Goal: Communication & Community: Participate in discussion

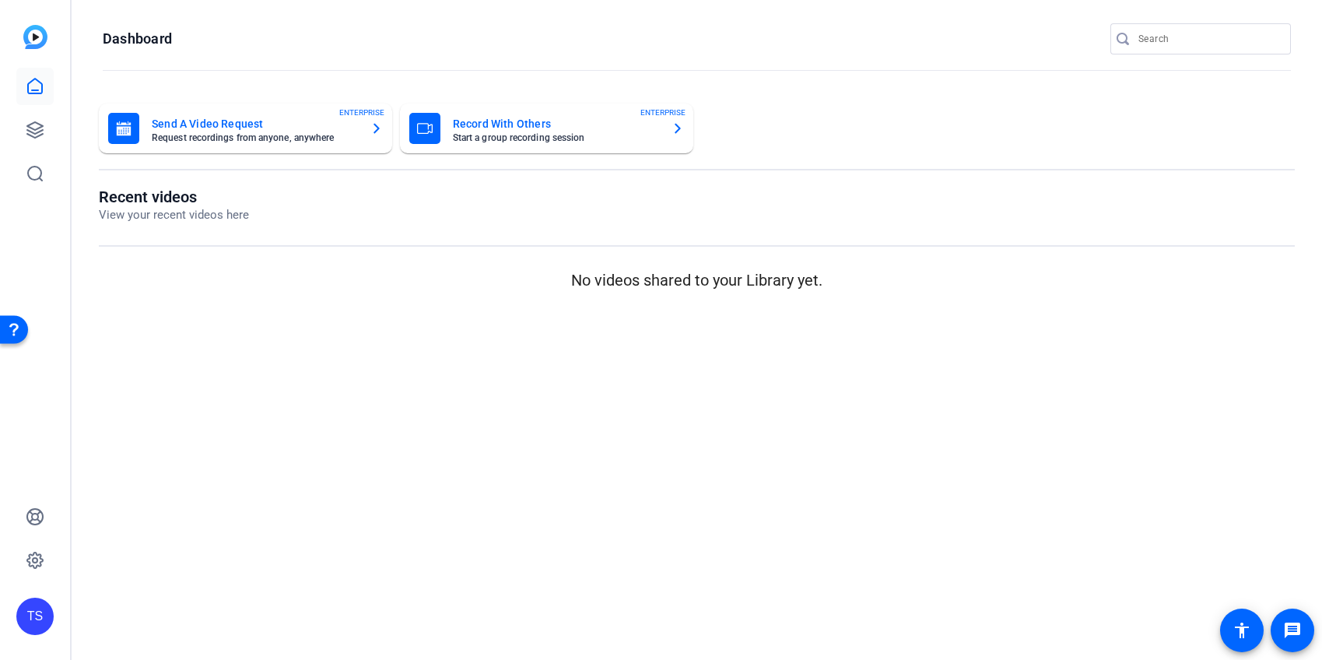
click at [1151, 45] on input "Search" at bounding box center [1208, 39] width 140 height 19
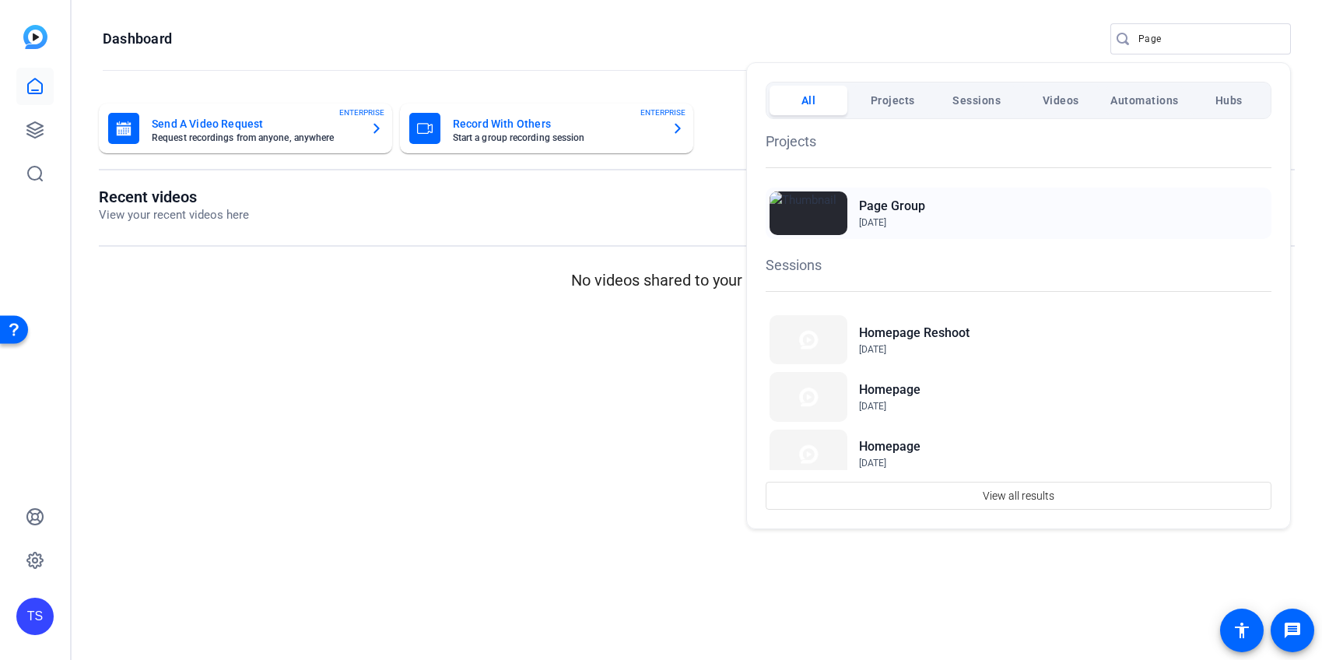
click at [908, 207] on h2 "Page Group" at bounding box center [892, 206] width 66 height 19
click at [1196, 44] on div at bounding box center [661, 330] width 1322 height 660
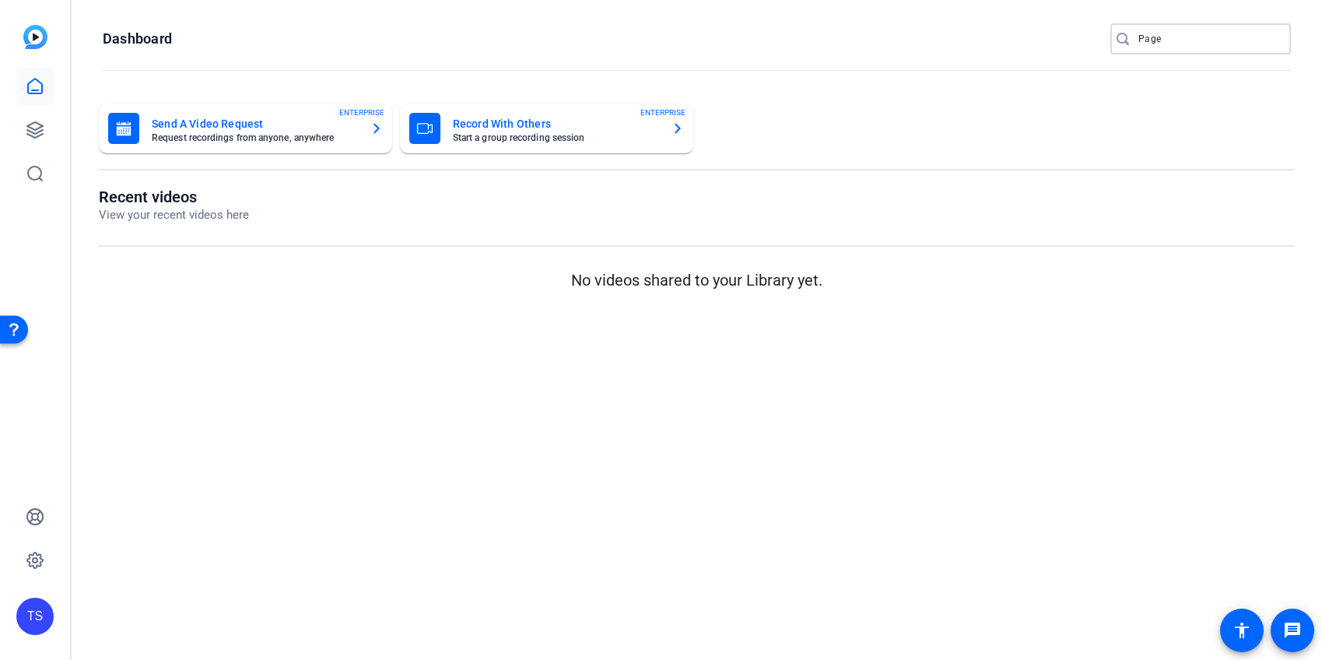
click at [1196, 44] on input "Page" at bounding box center [1208, 39] width 140 height 19
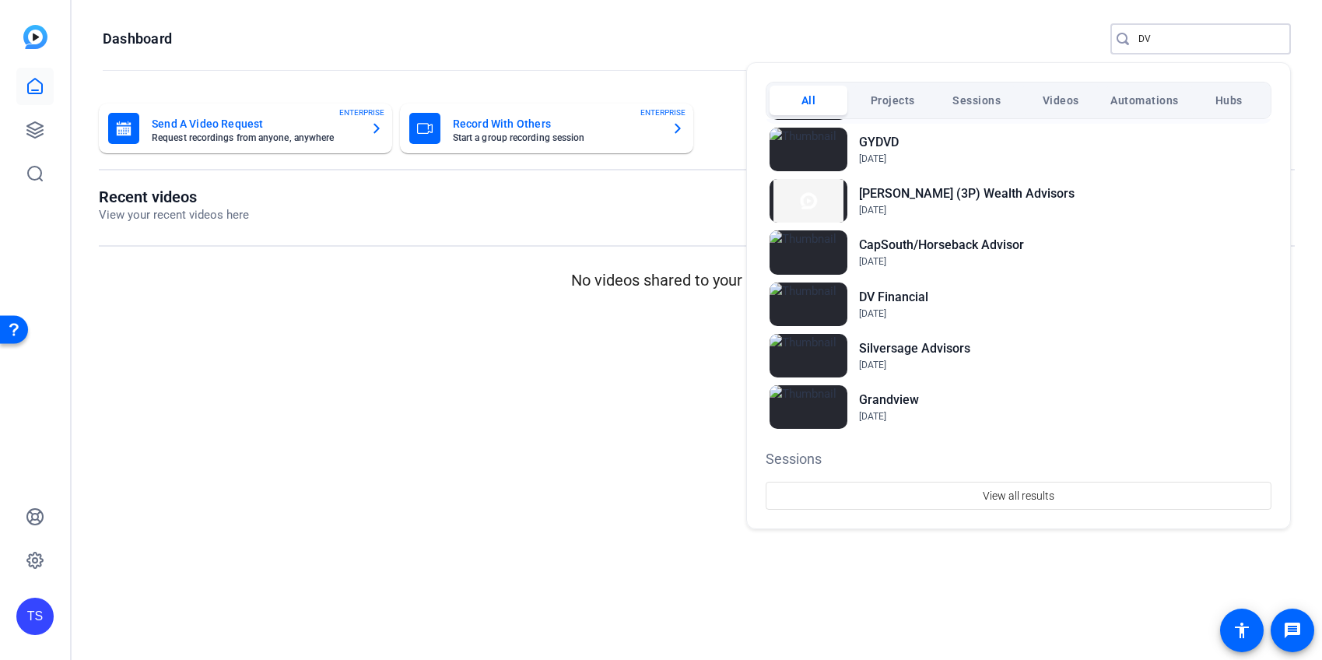
scroll to position [230, 0]
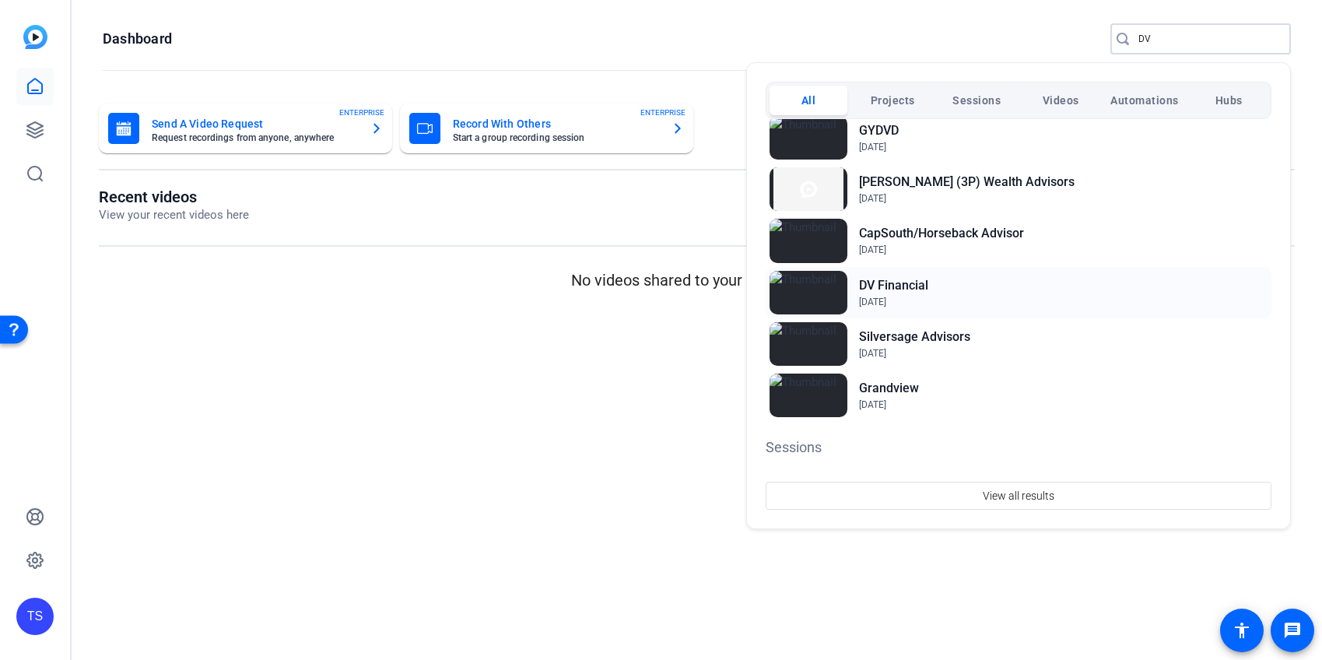
type input "DV"
click at [920, 283] on h2 "DV Financial" at bounding box center [893, 285] width 69 height 19
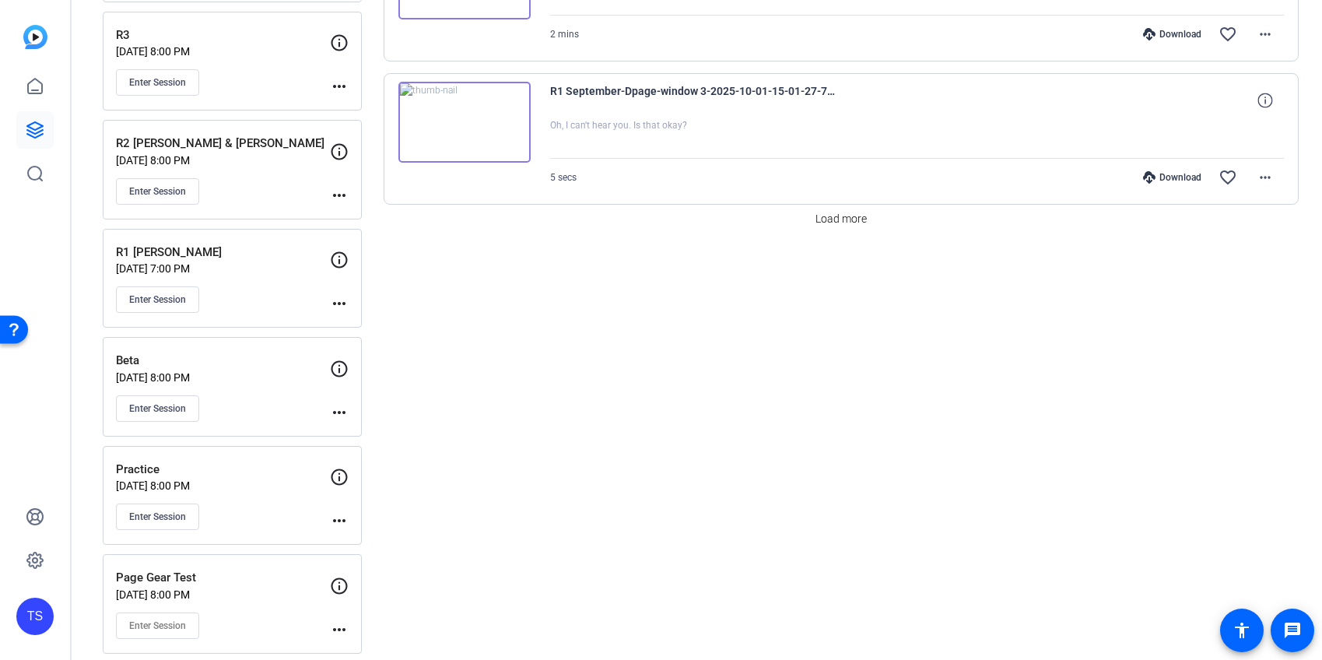
scroll to position [1432, 0]
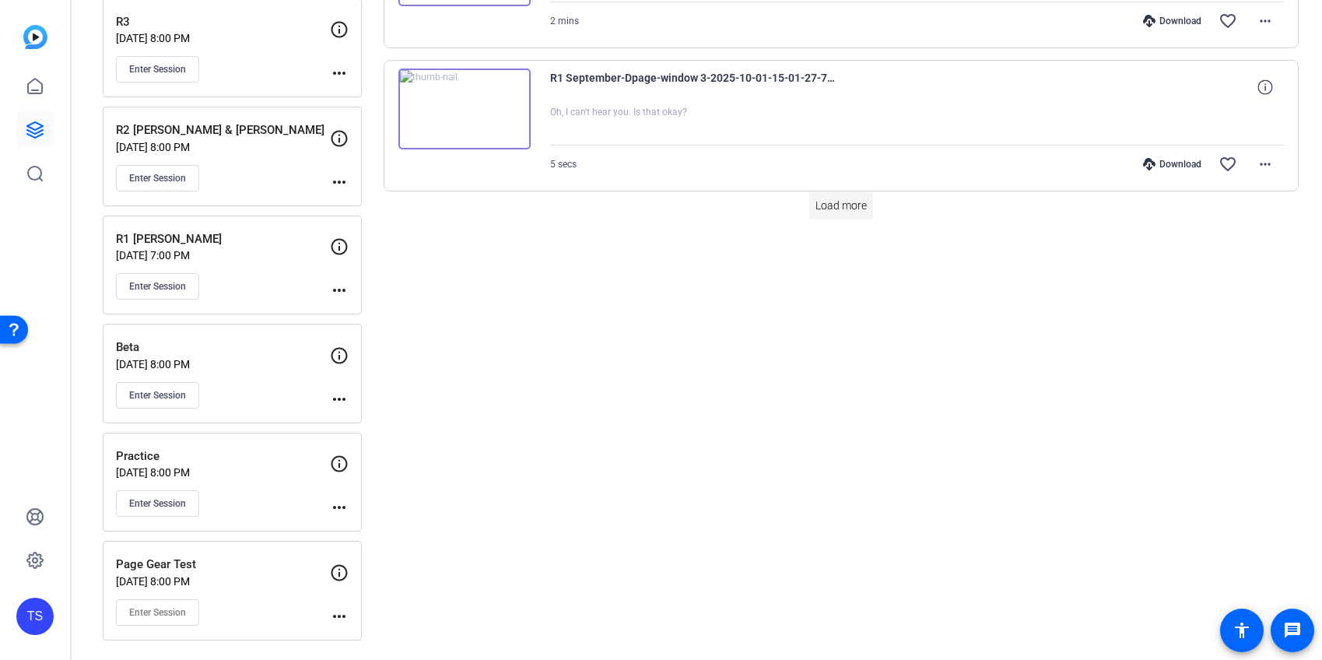
click at [850, 205] on span "Load more" at bounding box center [840, 206] width 51 height 16
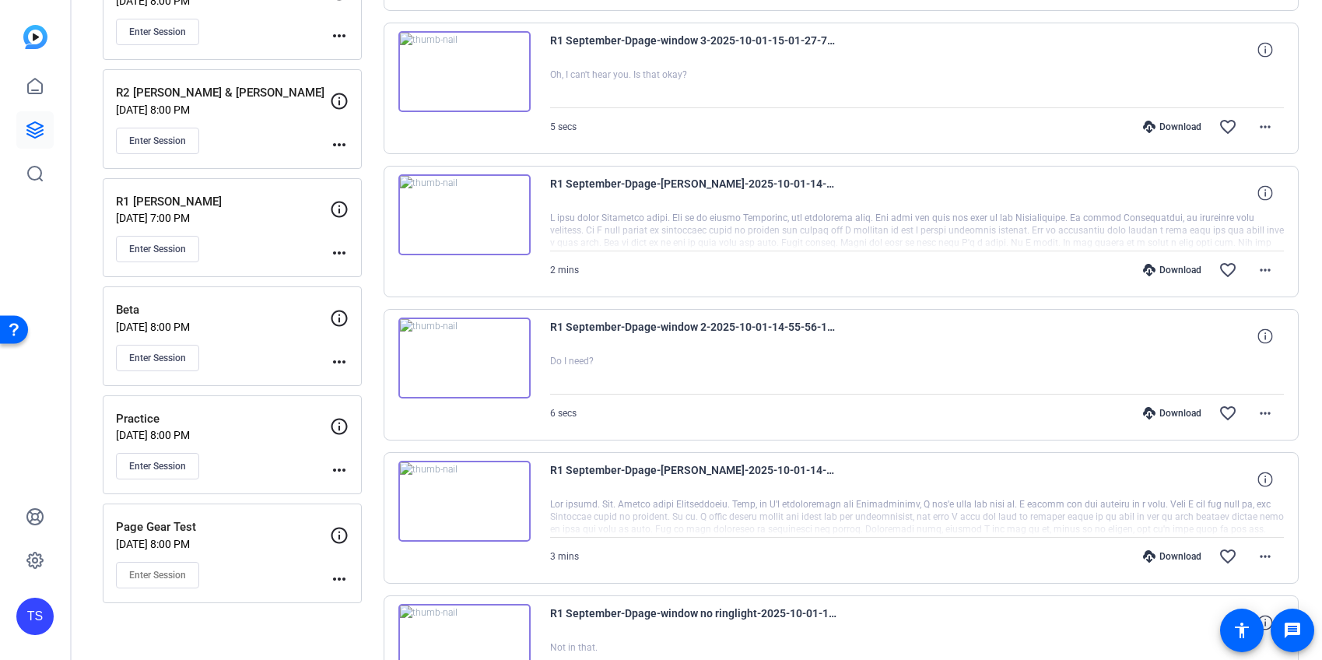
scroll to position [1493, 0]
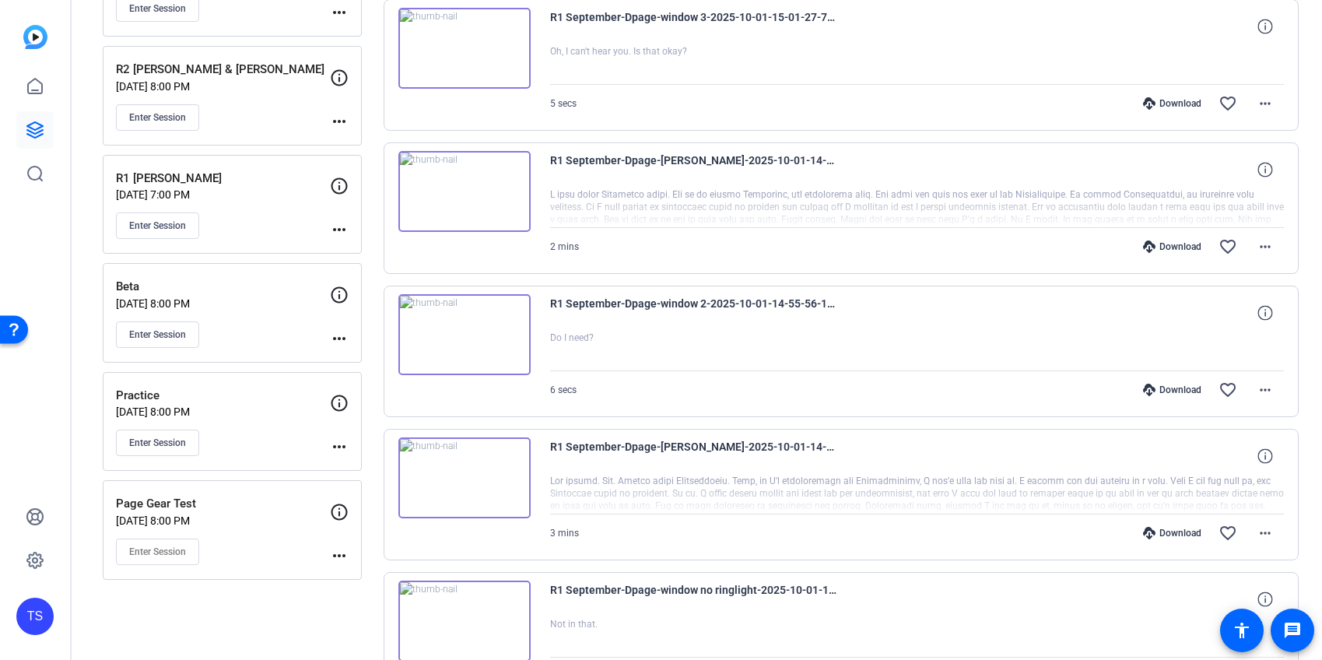
click at [518, 195] on img at bounding box center [464, 191] width 132 height 81
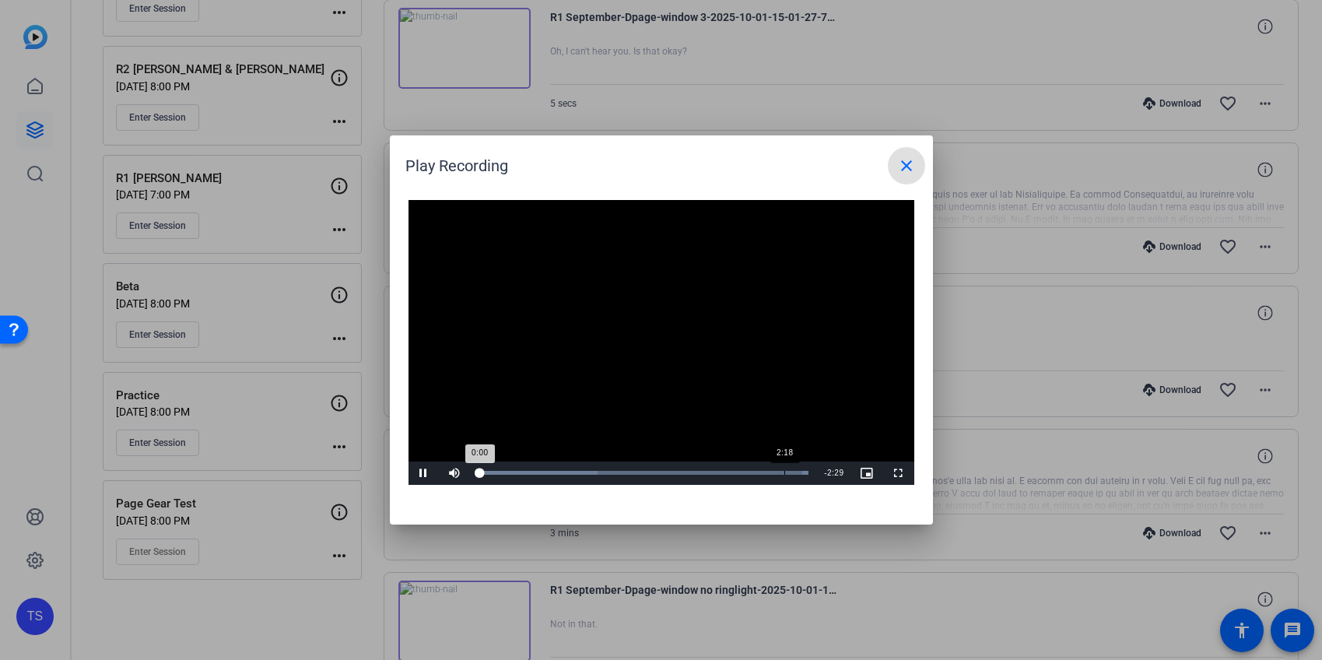
click at [784, 471] on div "Loaded : 100.00% 2:18 0:00" at bounding box center [644, 473] width 331 height 4
click at [772, 472] on div "2:12" at bounding box center [772, 473] width 1 height 4
click at [758, 472] on div "Loaded : 100.00% 2:06 2:13" at bounding box center [644, 473] width 331 height 4
click at [745, 471] on div "2:00" at bounding box center [745, 473] width 1 height 4
click at [757, 472] on div "Loaded : 100.00% 2:06 2:02" at bounding box center [644, 473] width 331 height 4
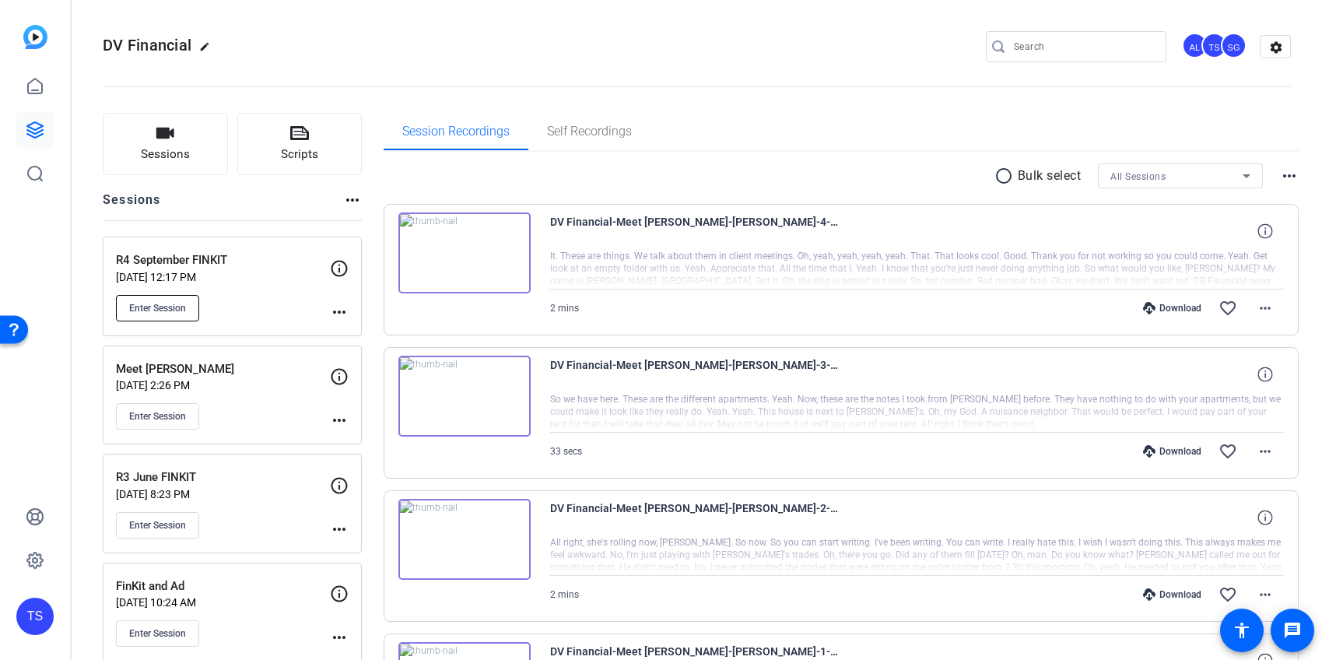
click at [188, 307] on button "Enter Session" at bounding box center [157, 308] width 83 height 26
click at [174, 309] on span "Enter Session" at bounding box center [157, 308] width 57 height 12
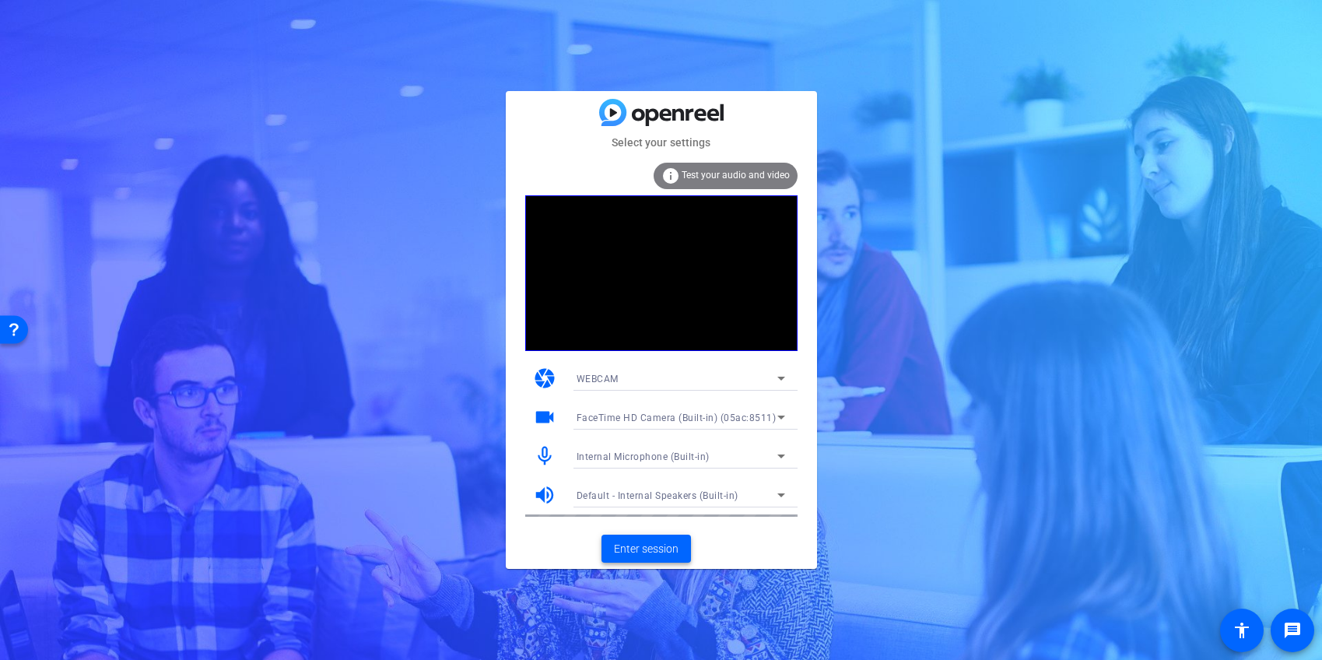
click at [669, 541] on span "Enter session" at bounding box center [646, 549] width 65 height 16
click at [652, 538] on span at bounding box center [645, 548] width 89 height 37
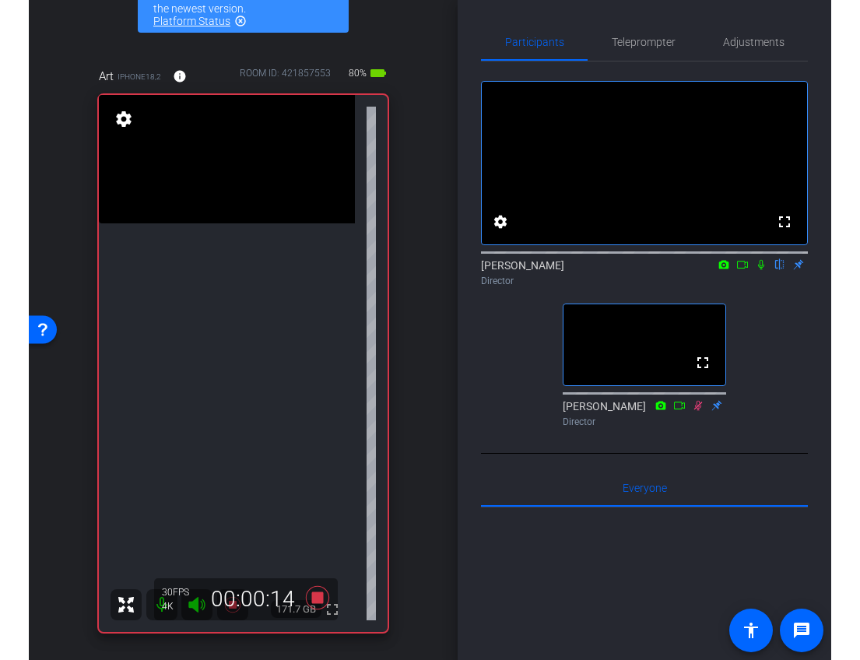
scroll to position [168, 0]
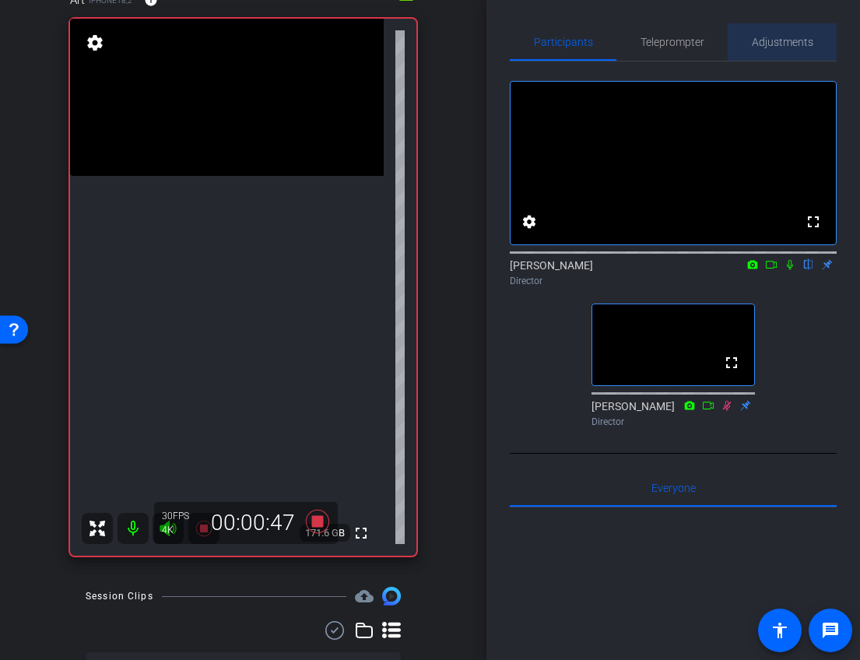
click at [782, 44] on span "Adjustments" at bounding box center [782, 42] width 61 height 11
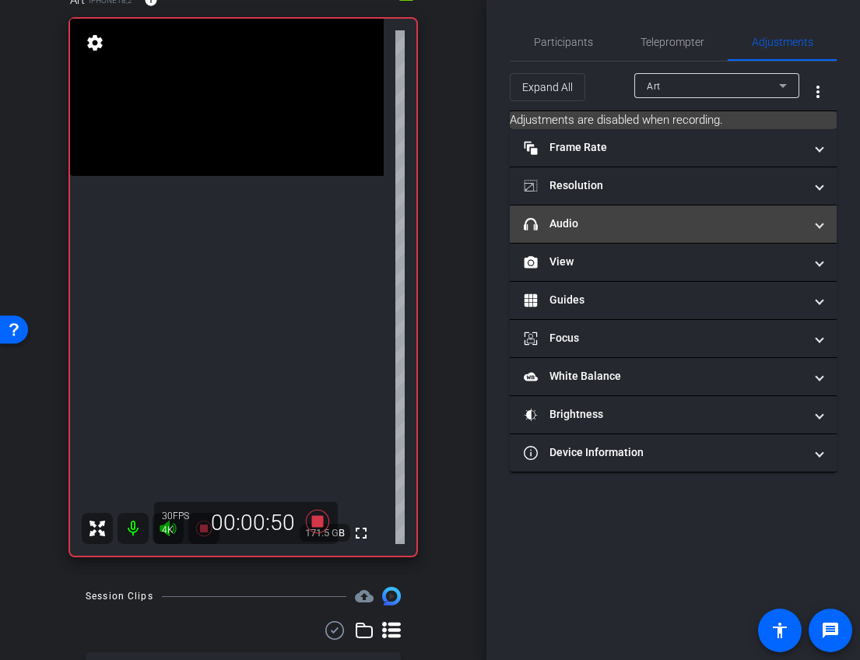
click at [610, 227] on mat-panel-title "headphone icon Audio" at bounding box center [664, 224] width 280 height 16
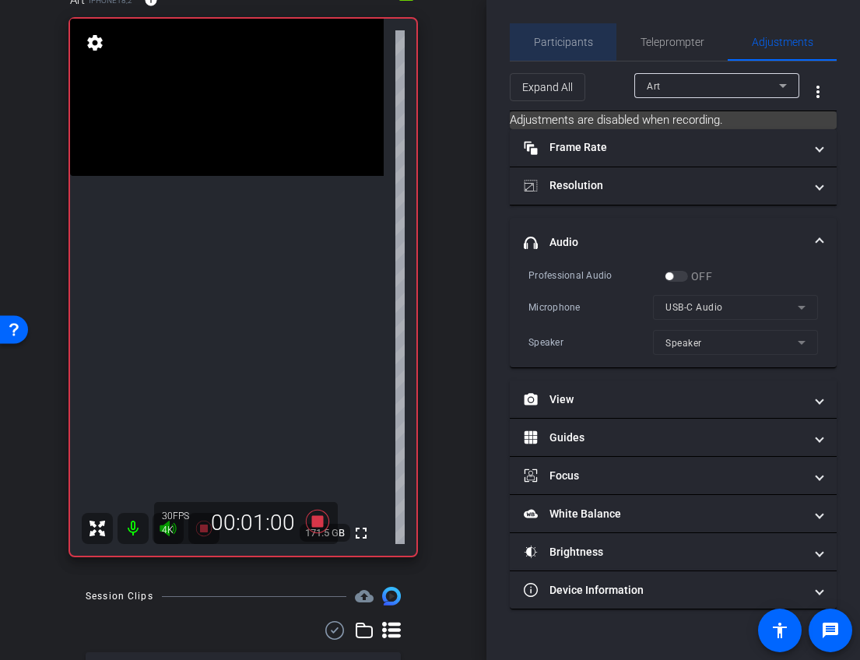
click at [563, 44] on span "Participants" at bounding box center [563, 42] width 59 height 11
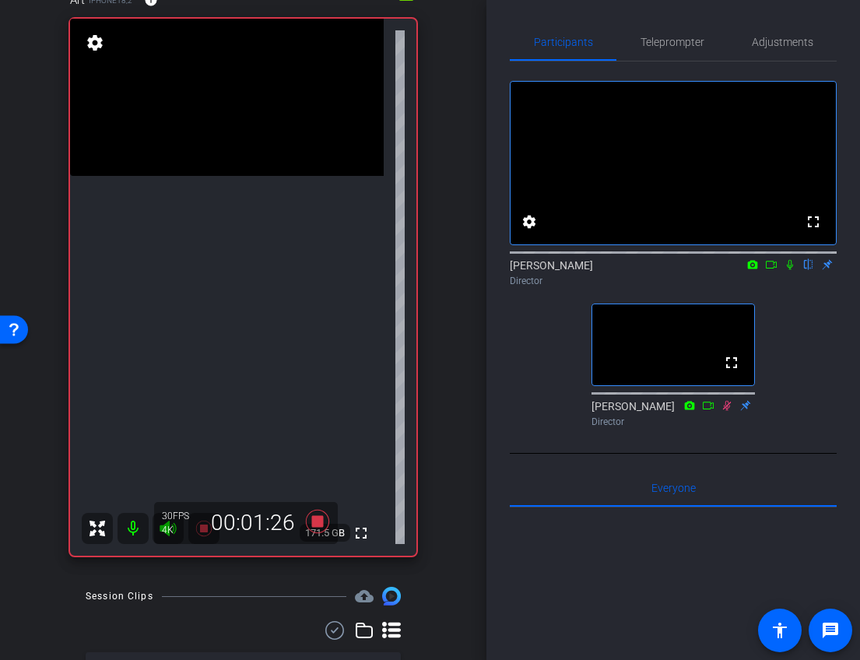
click at [790, 270] on icon at bounding box center [790, 264] width 12 height 11
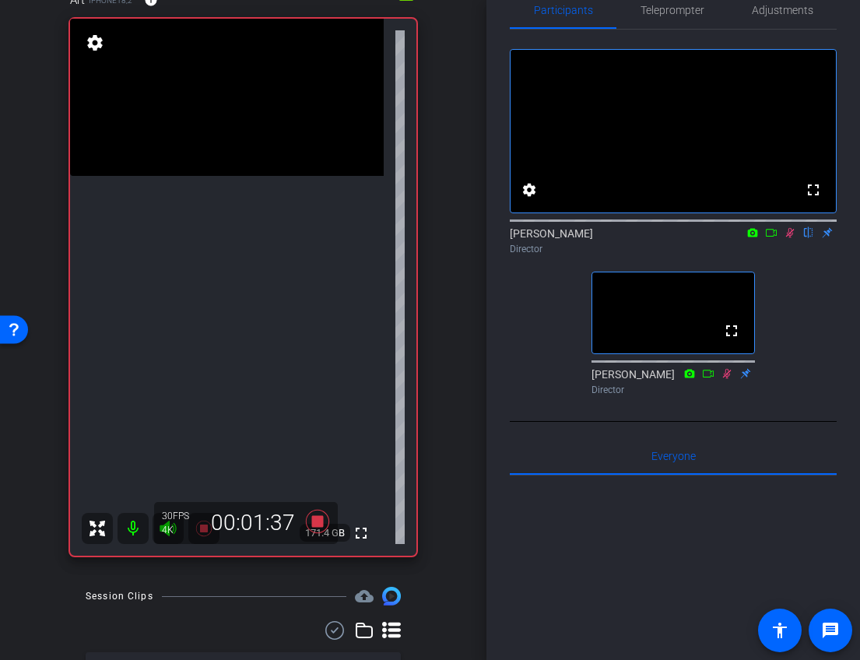
scroll to position [53, 0]
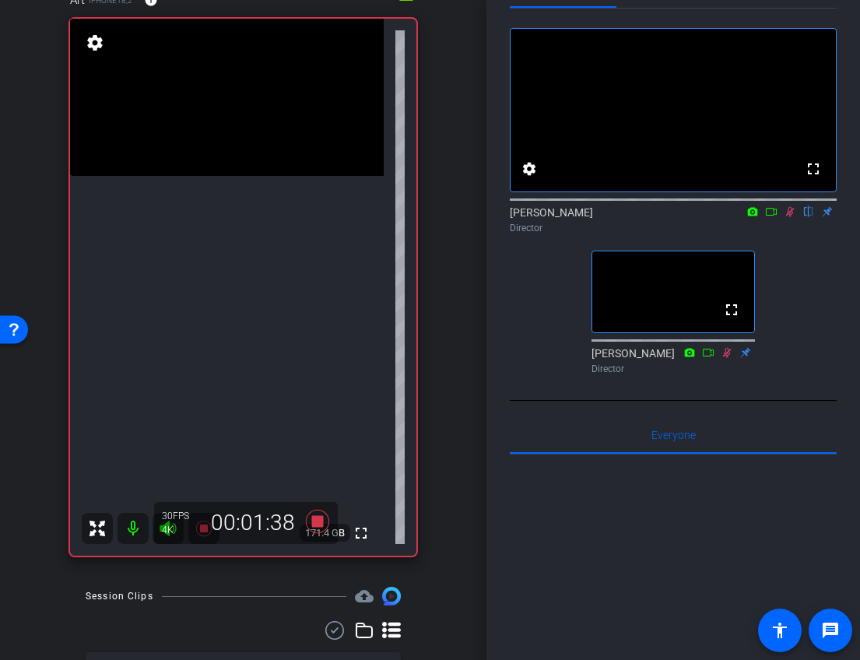
click at [791, 217] on icon at bounding box center [790, 211] width 12 height 11
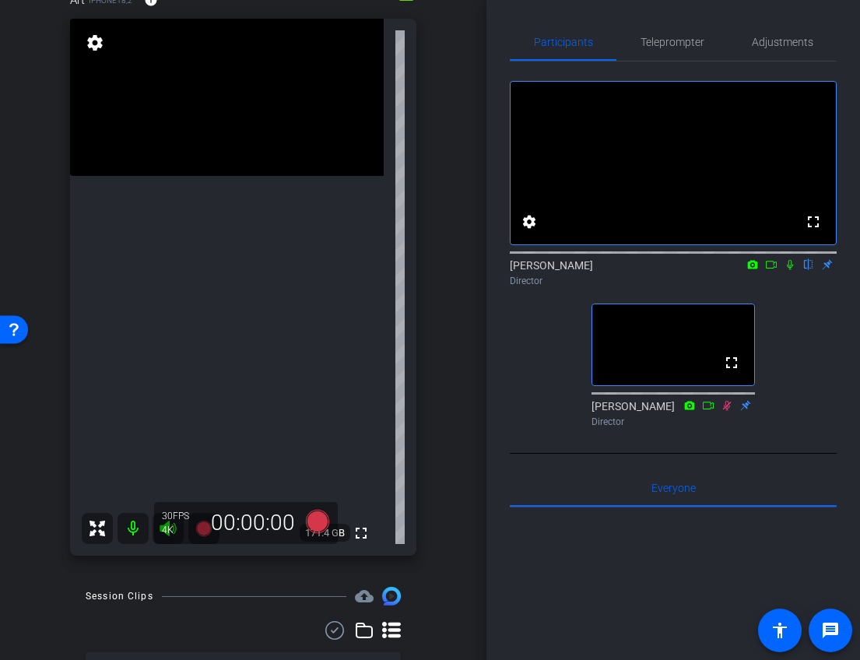
scroll to position [390, 0]
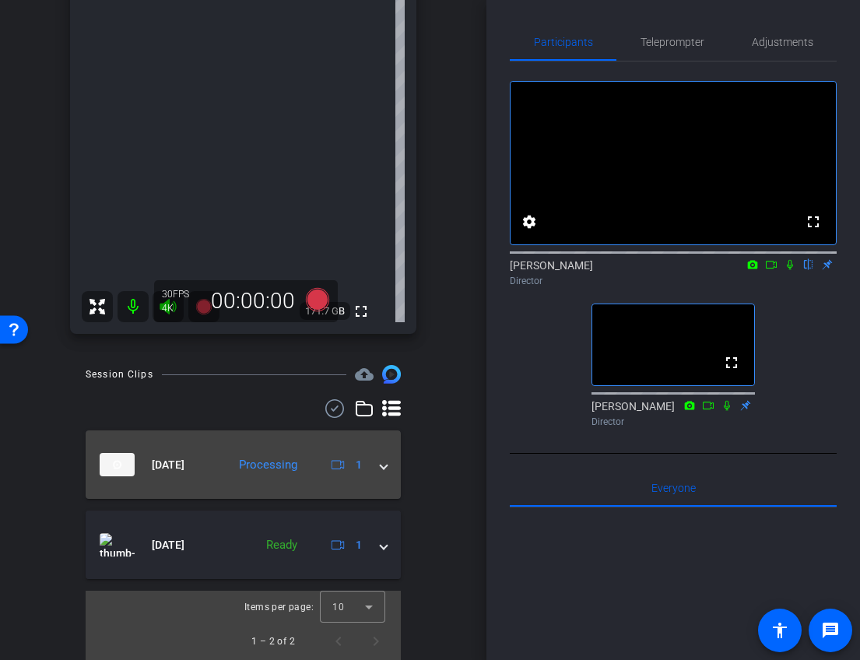
click at [387, 464] on span at bounding box center [383, 465] width 6 height 16
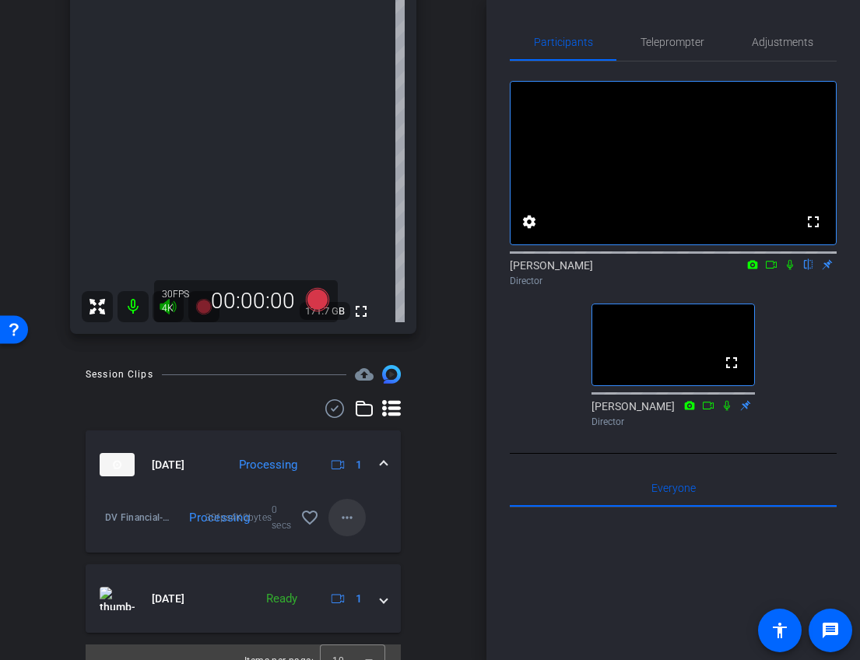
click at [348, 515] on mat-icon "more_horiz" at bounding box center [347, 517] width 19 height 19
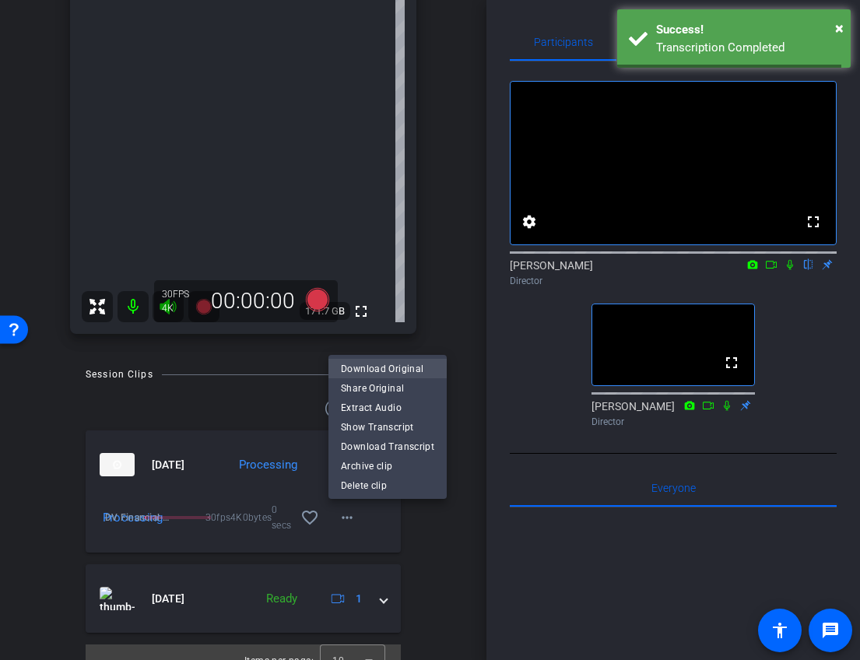
click at [363, 387] on span "Share Original" at bounding box center [387, 388] width 93 height 19
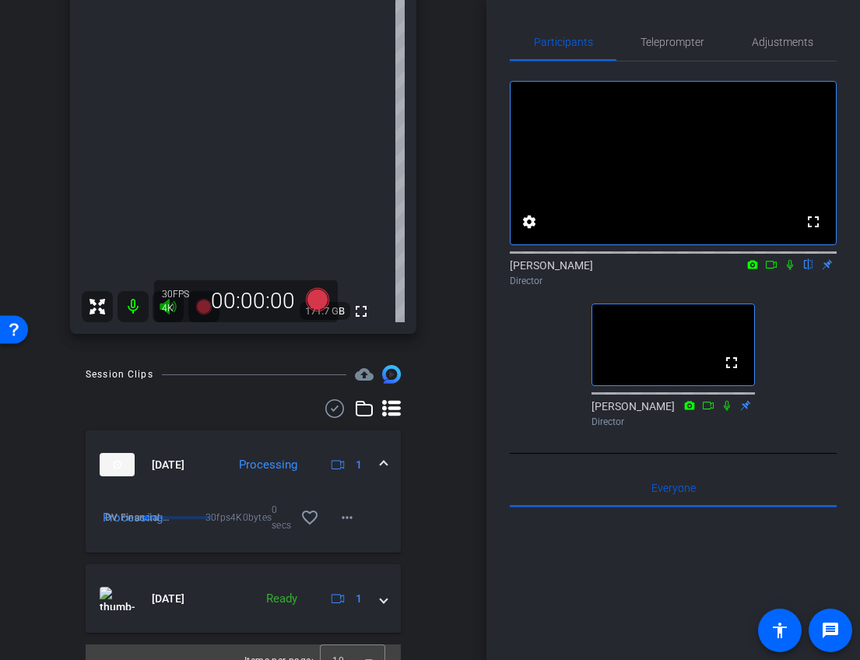
click at [790, 270] on icon at bounding box center [790, 264] width 12 height 11
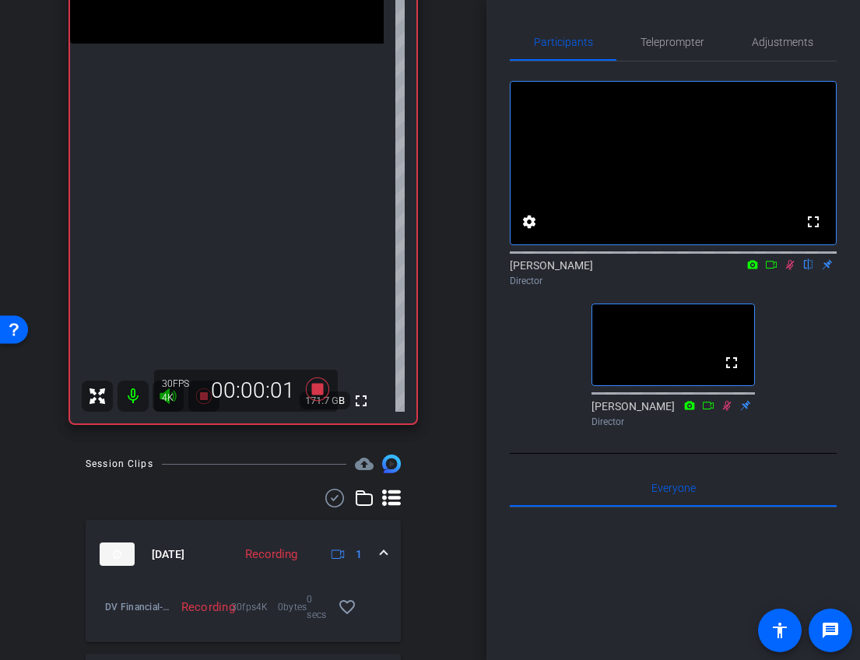
scroll to position [293, 0]
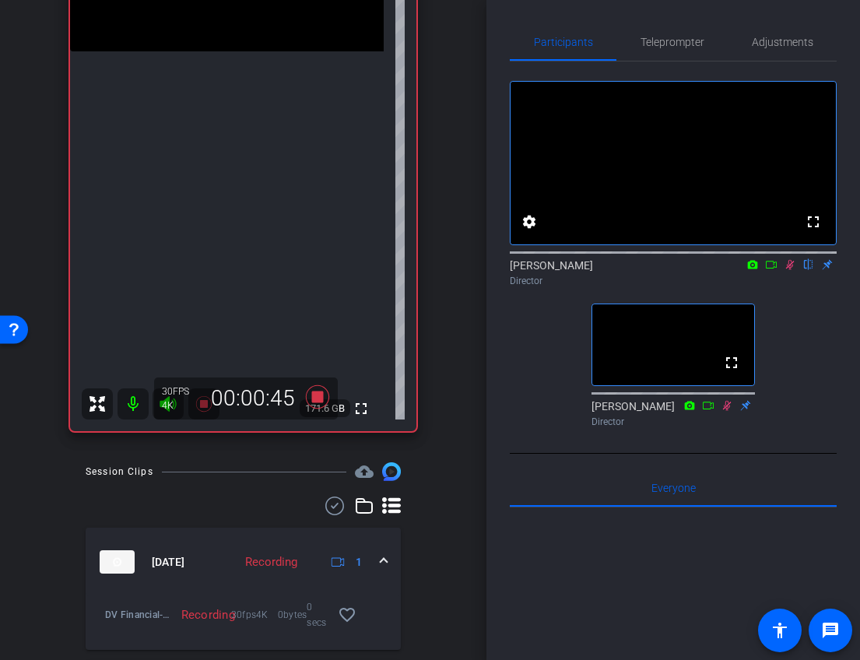
click at [790, 270] on icon at bounding box center [790, 265] width 9 height 10
click at [790, 270] on icon at bounding box center [790, 264] width 12 height 11
click at [790, 270] on icon at bounding box center [790, 265] width 9 height 10
click at [791, 270] on icon at bounding box center [790, 265] width 6 height 10
click at [791, 270] on icon at bounding box center [790, 264] width 12 height 11
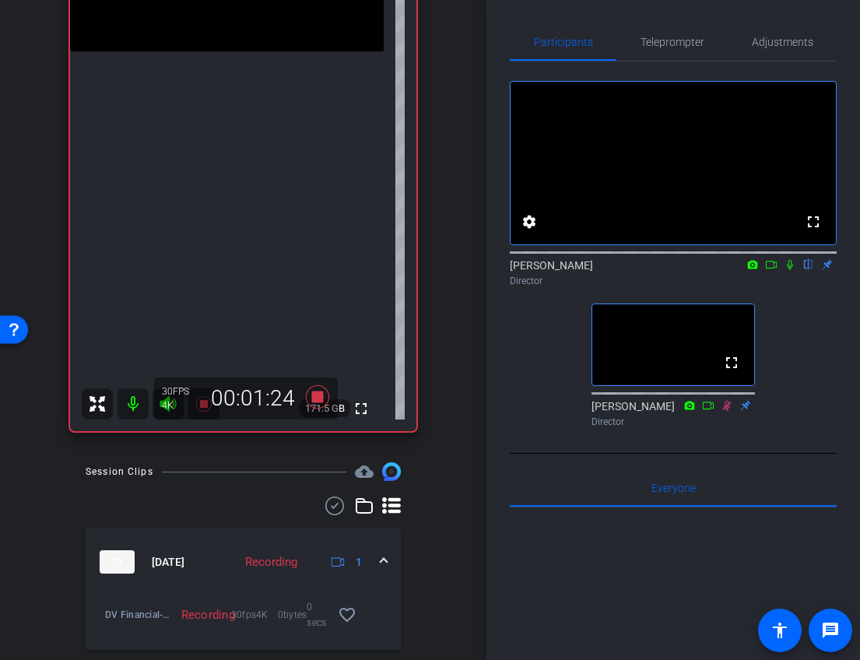
click at [789, 270] on icon at bounding box center [790, 264] width 12 height 11
click at [791, 270] on icon at bounding box center [790, 264] width 12 height 11
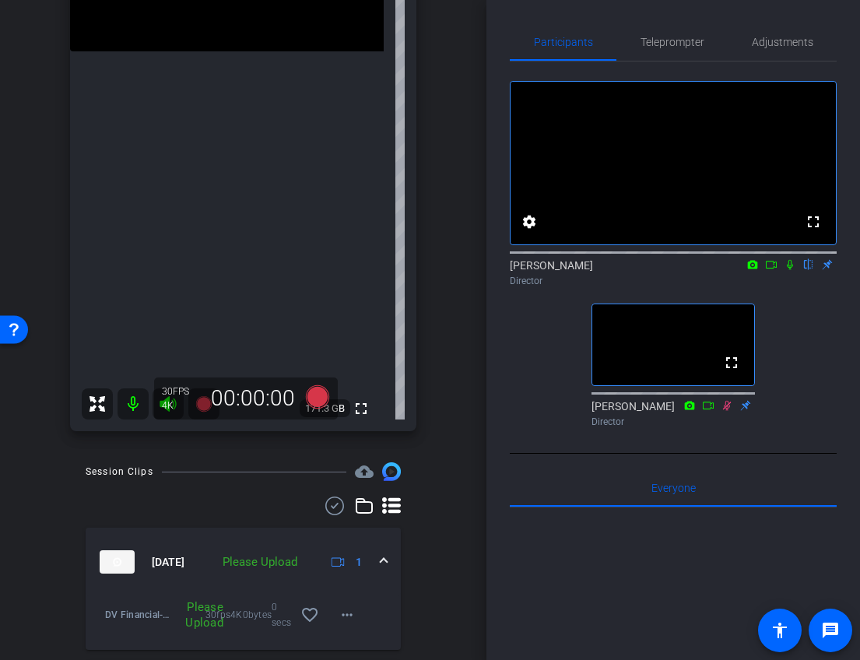
click at [790, 270] on icon at bounding box center [790, 264] width 12 height 11
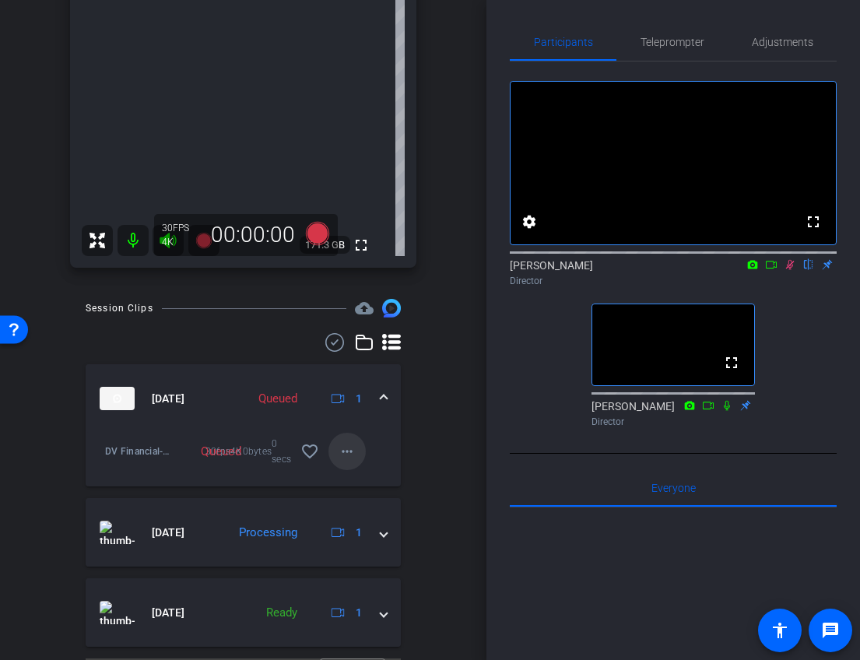
scroll to position [524, 0]
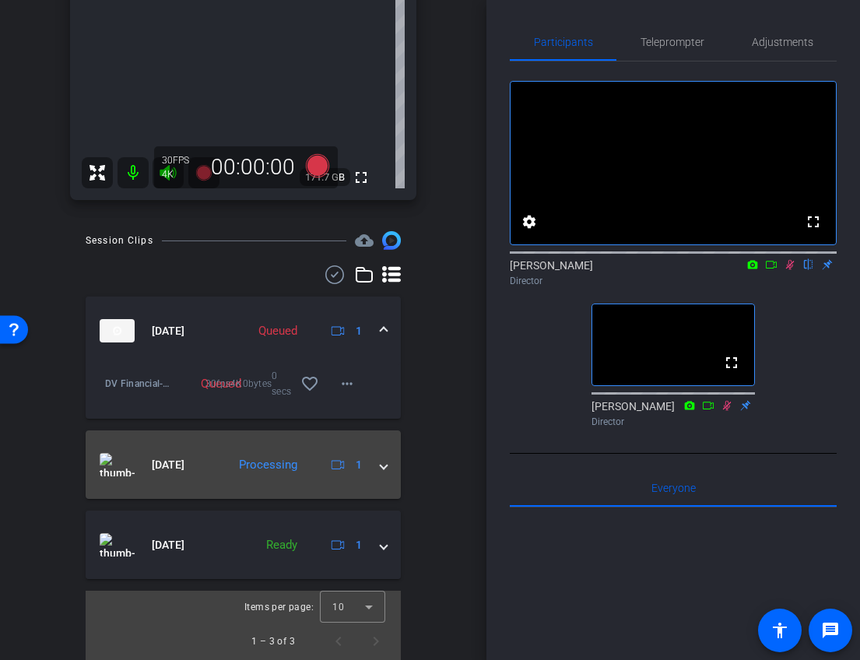
click at [379, 467] on div "[DATE] Processing 1" at bounding box center [240, 464] width 281 height 23
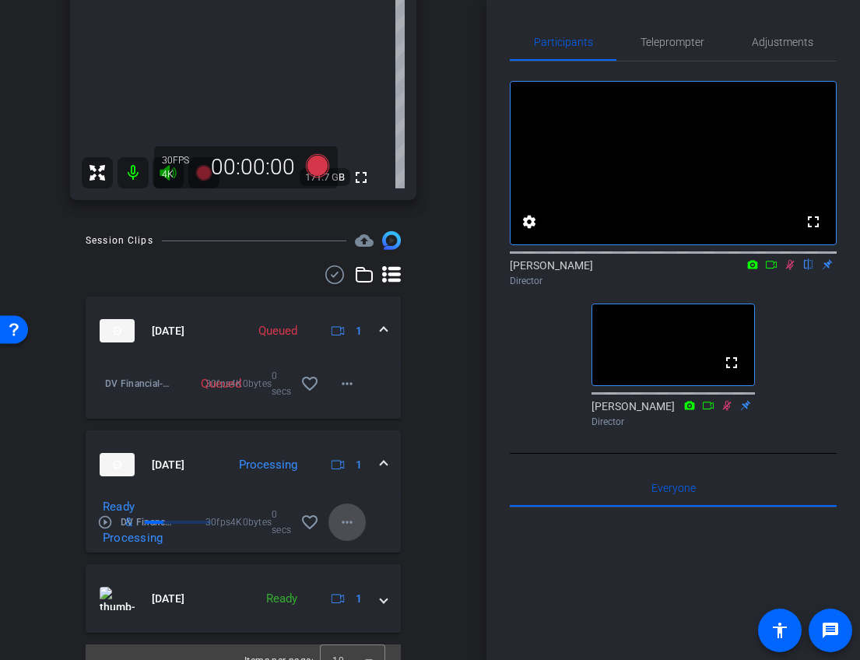
click at [354, 518] on mat-icon "more_horiz" at bounding box center [347, 522] width 19 height 19
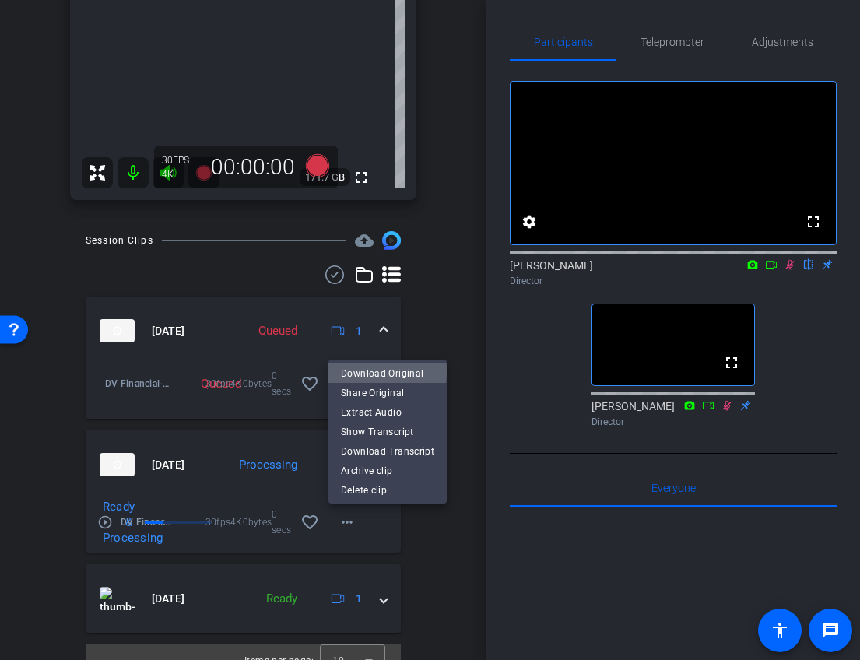
click at [387, 371] on span "Download Original" at bounding box center [387, 373] width 93 height 19
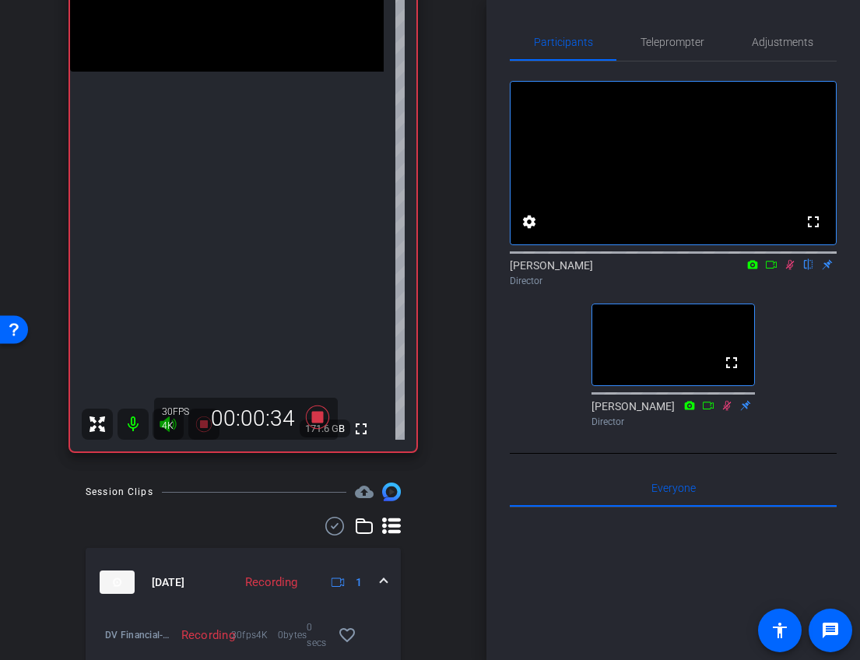
scroll to position [271, 0]
click at [787, 270] on icon at bounding box center [790, 265] width 9 height 10
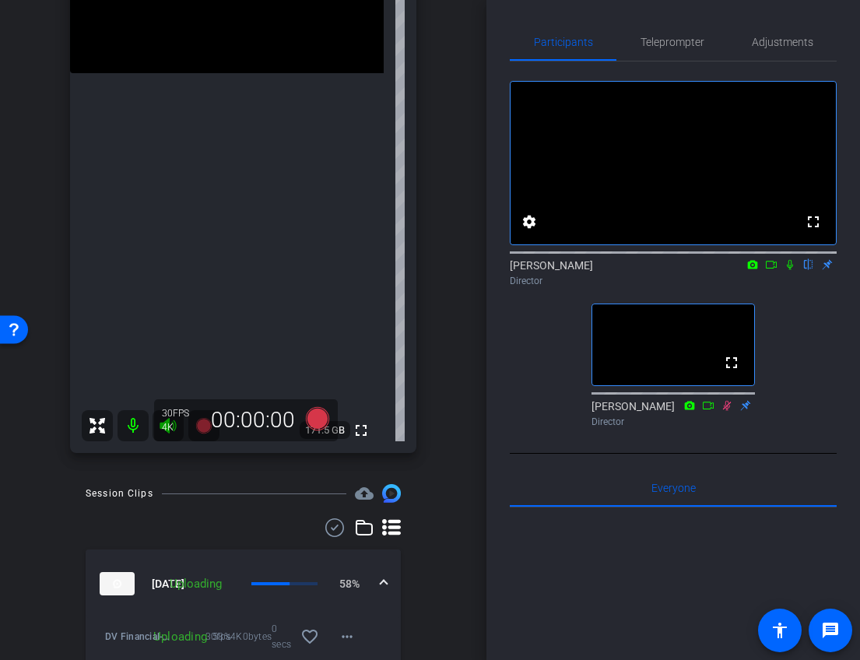
click at [786, 270] on icon at bounding box center [790, 264] width 12 height 11
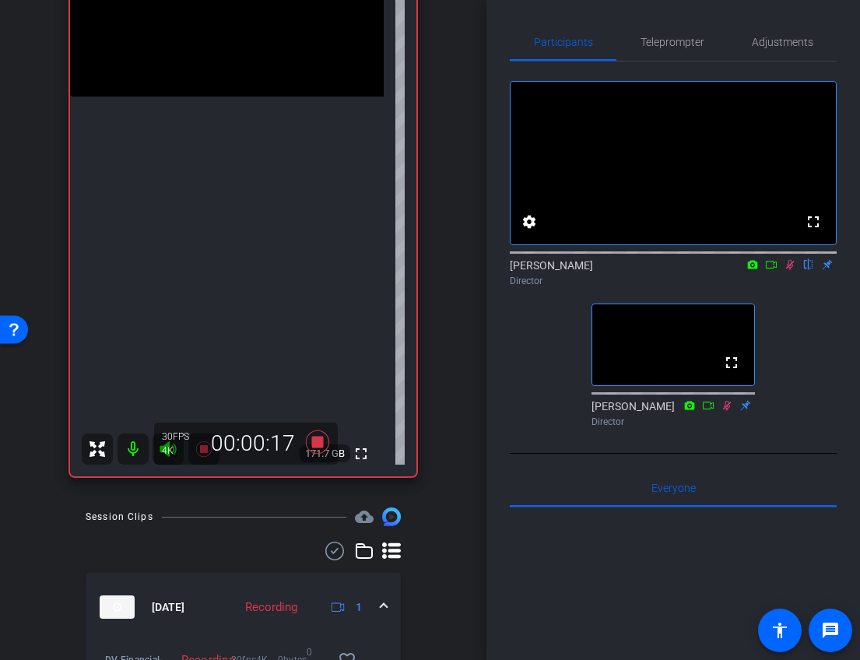
scroll to position [244, 0]
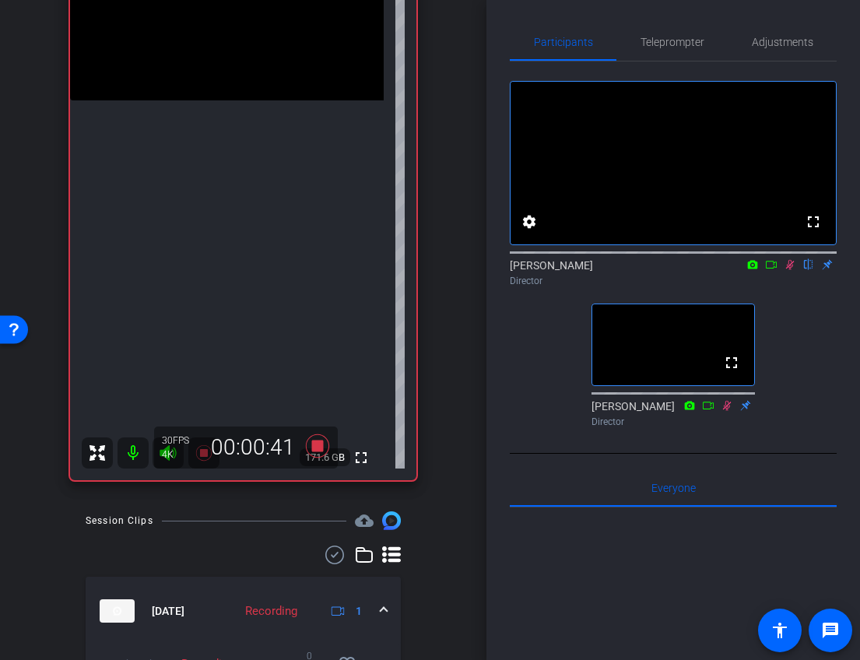
click at [790, 270] on icon at bounding box center [790, 264] width 12 height 11
click at [791, 270] on icon at bounding box center [790, 265] width 6 height 10
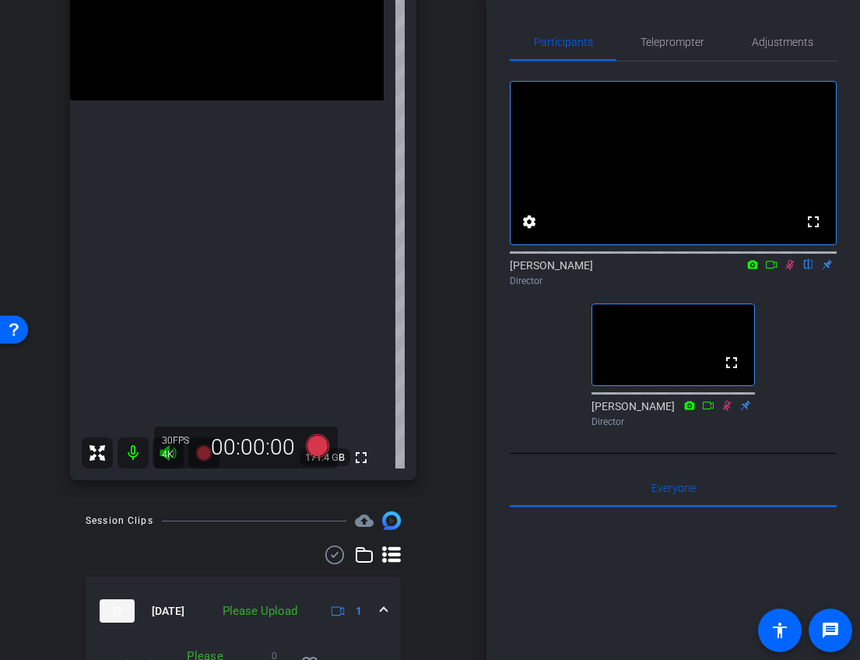
click at [788, 270] on icon at bounding box center [790, 265] width 9 height 10
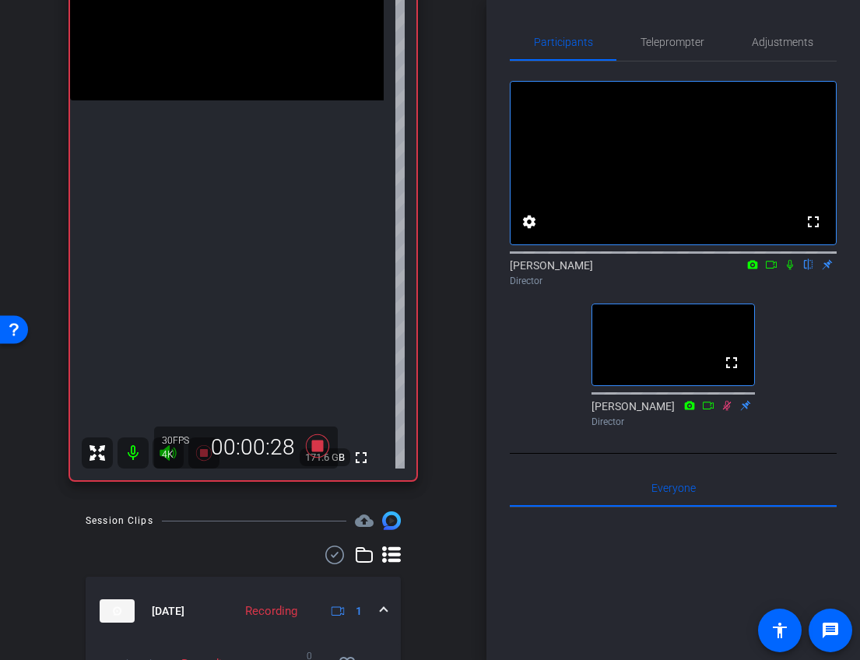
click at [787, 270] on icon at bounding box center [790, 264] width 12 height 11
click at [787, 270] on icon at bounding box center [790, 265] width 9 height 10
click at [791, 270] on icon at bounding box center [790, 265] width 6 height 10
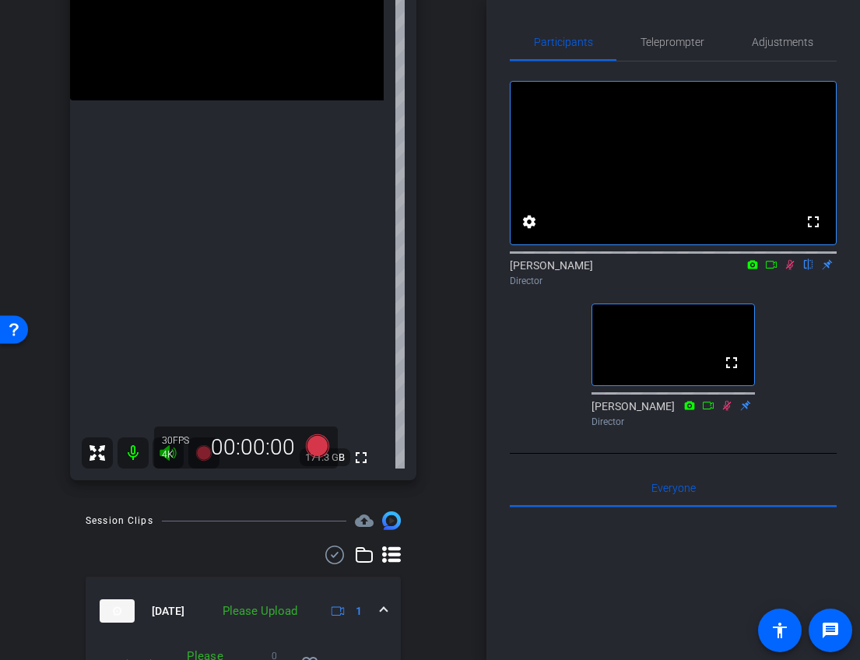
click at [789, 270] on icon at bounding box center [790, 265] width 9 height 10
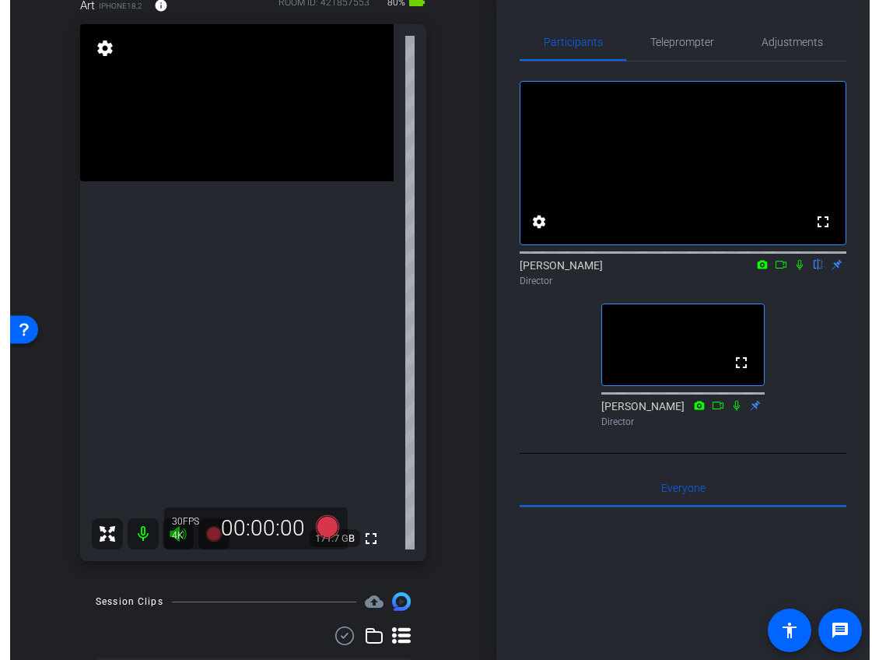
scroll to position [173, 0]
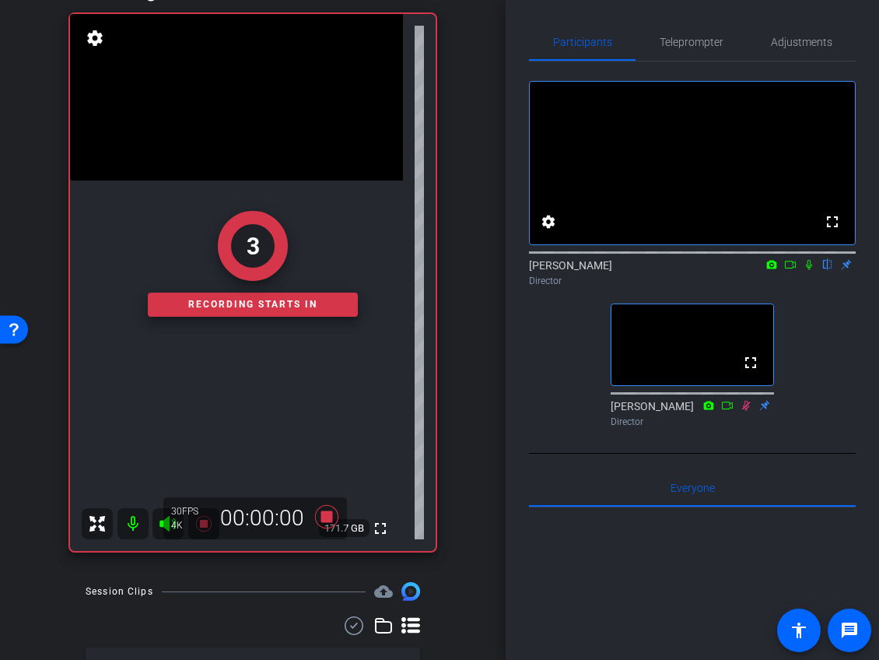
click at [809, 270] on icon at bounding box center [809, 264] width 12 height 11
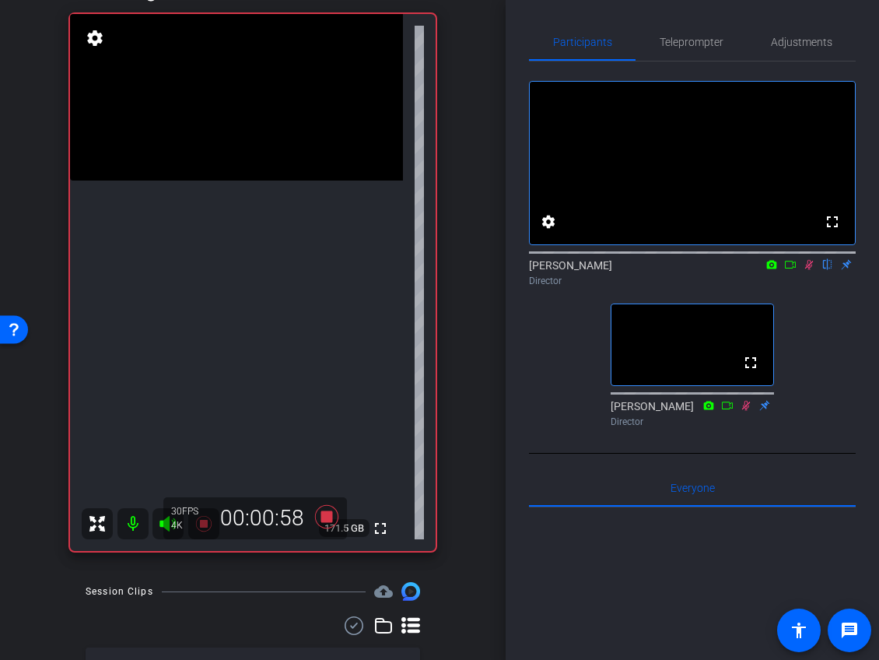
click at [809, 270] on icon at bounding box center [809, 265] width 9 height 10
click at [808, 270] on icon at bounding box center [809, 264] width 12 height 11
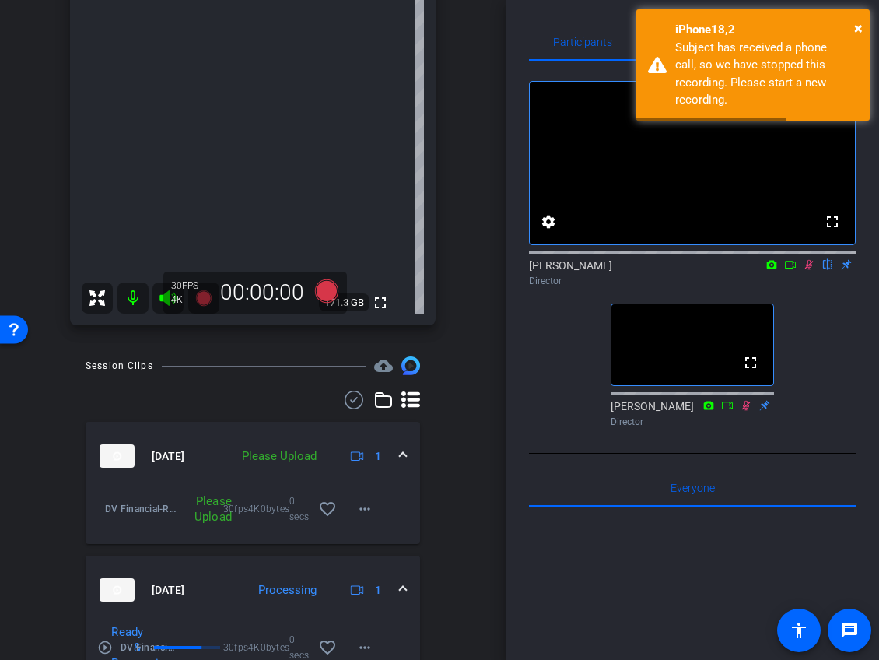
scroll to position [405, 0]
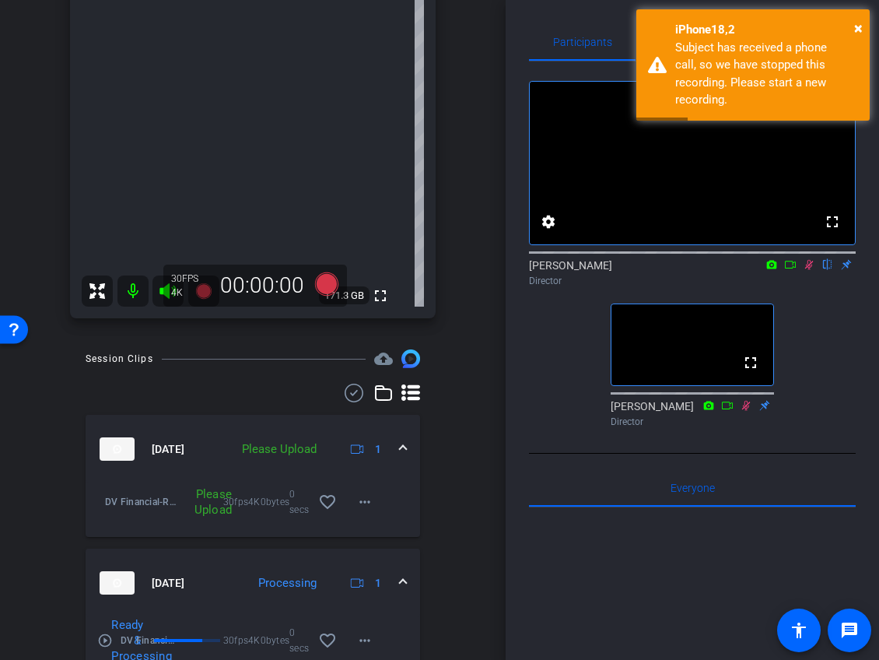
click at [808, 270] on icon at bounding box center [809, 264] width 12 height 11
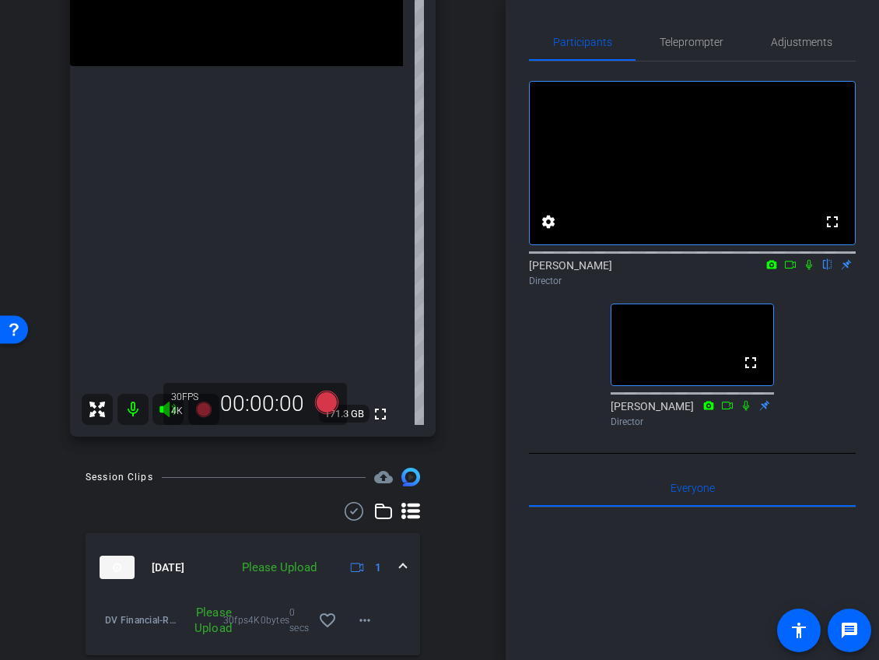
scroll to position [257, 0]
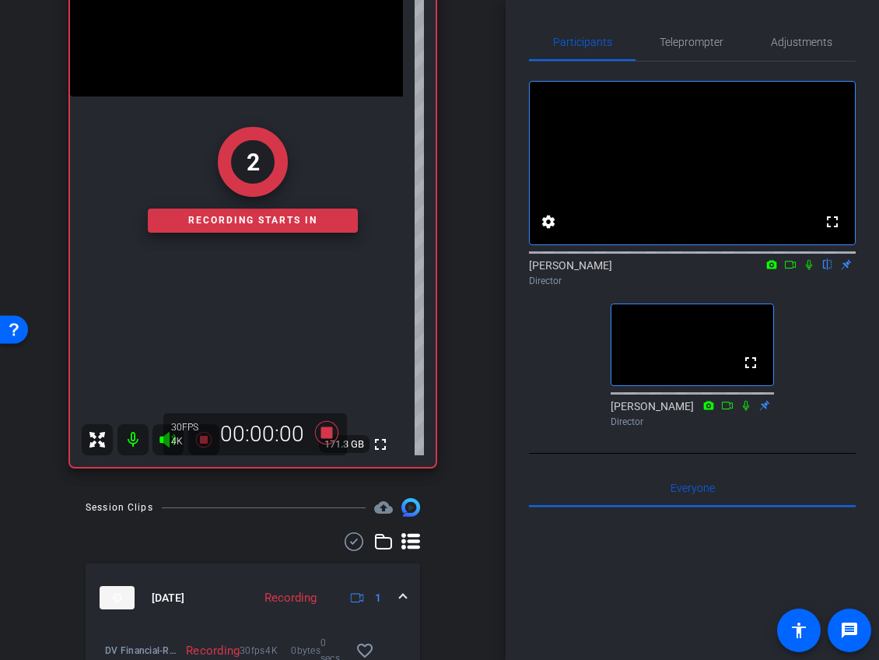
click at [810, 270] on icon at bounding box center [809, 265] width 6 height 10
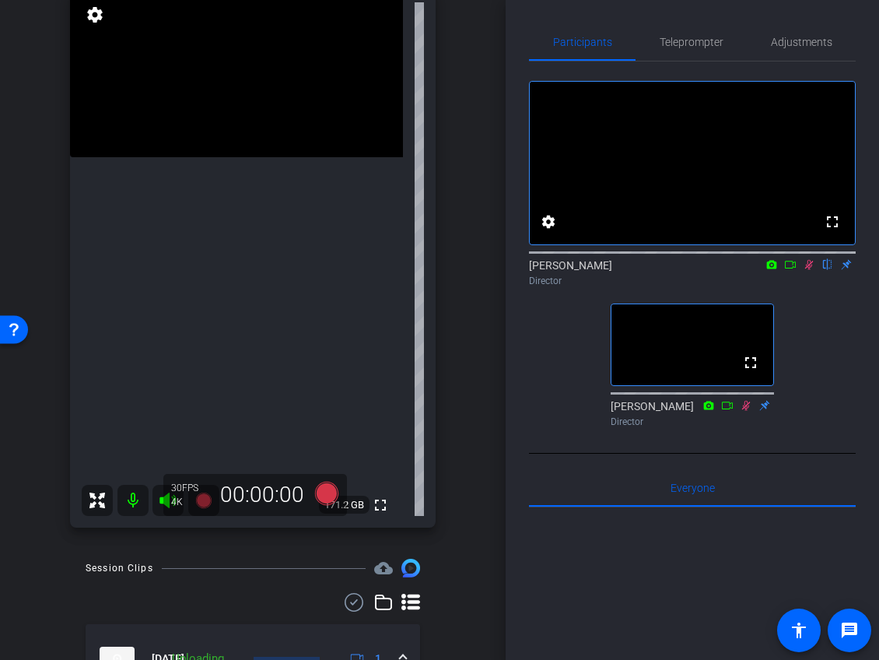
scroll to position [1, 0]
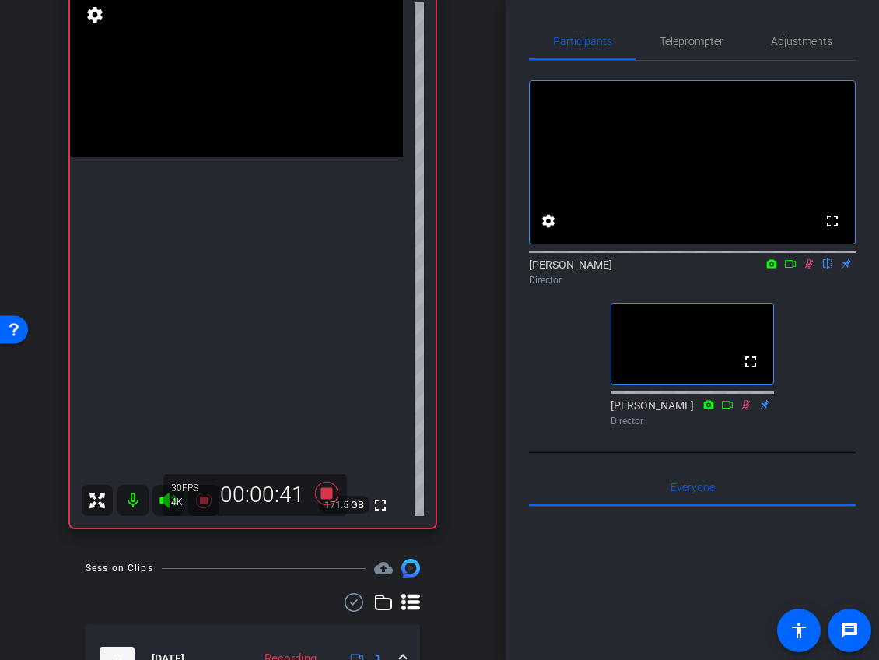
click at [808, 269] on icon at bounding box center [809, 263] width 12 height 11
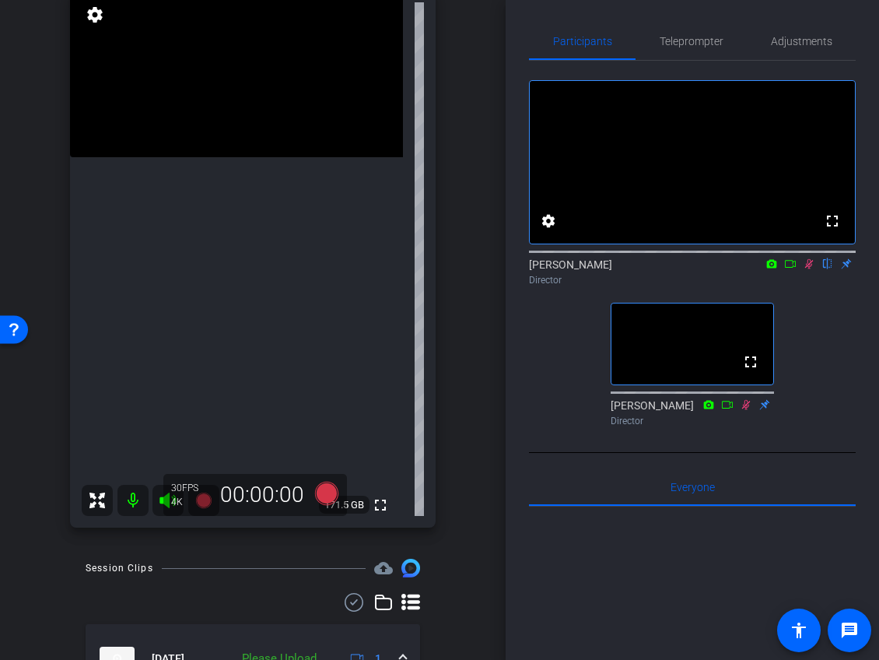
click at [810, 269] on icon at bounding box center [809, 263] width 12 height 11
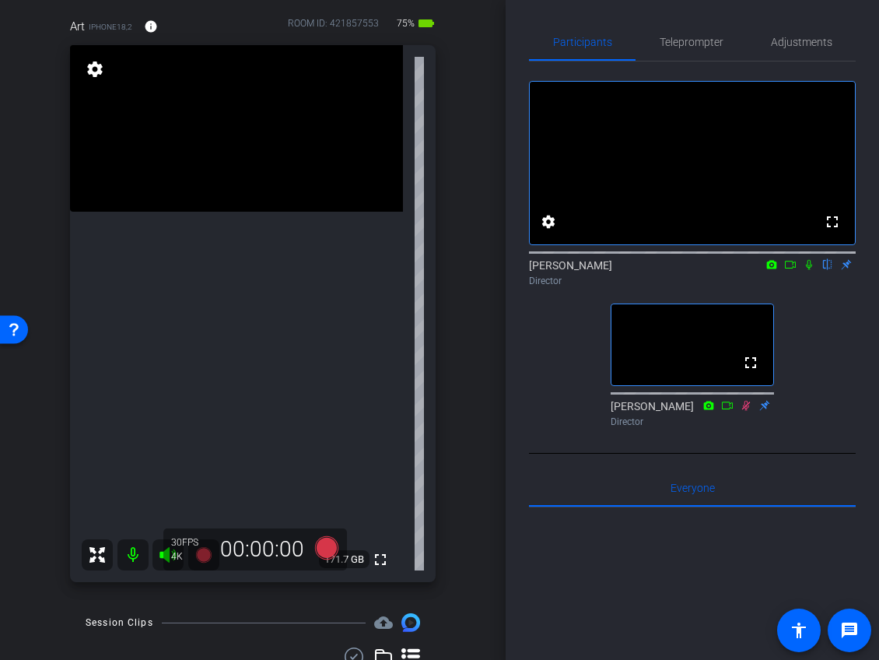
scroll to position [131, 0]
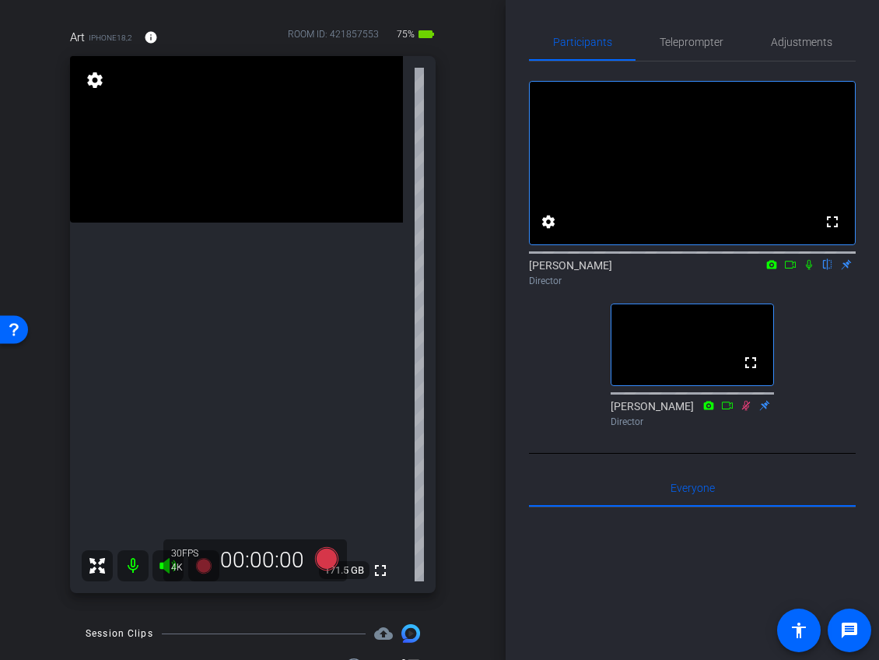
click at [808, 270] on icon at bounding box center [809, 264] width 12 height 11
click at [810, 270] on icon at bounding box center [809, 265] width 9 height 10
click at [810, 270] on icon at bounding box center [809, 265] width 6 height 10
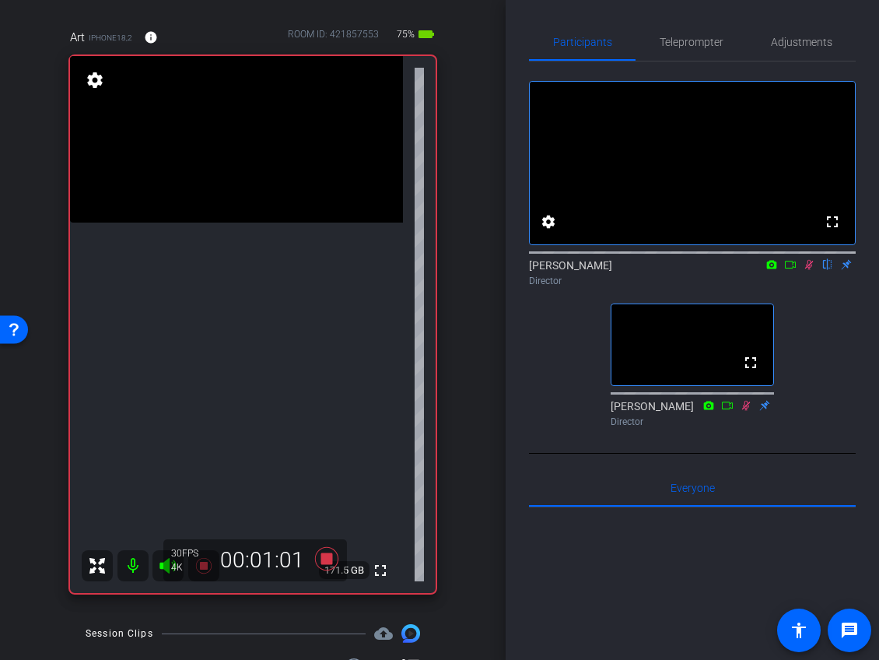
click at [808, 270] on icon at bounding box center [809, 264] width 12 height 11
click at [808, 270] on icon at bounding box center [809, 265] width 6 height 10
click at [808, 270] on icon at bounding box center [809, 264] width 12 height 11
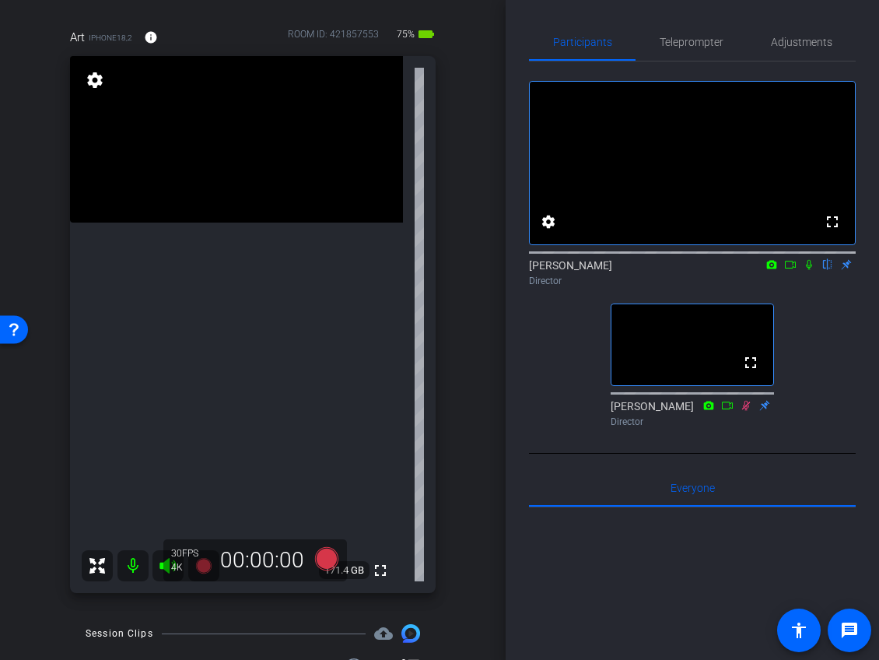
click at [808, 270] on icon at bounding box center [809, 264] width 12 height 11
click at [811, 270] on icon at bounding box center [809, 264] width 12 height 11
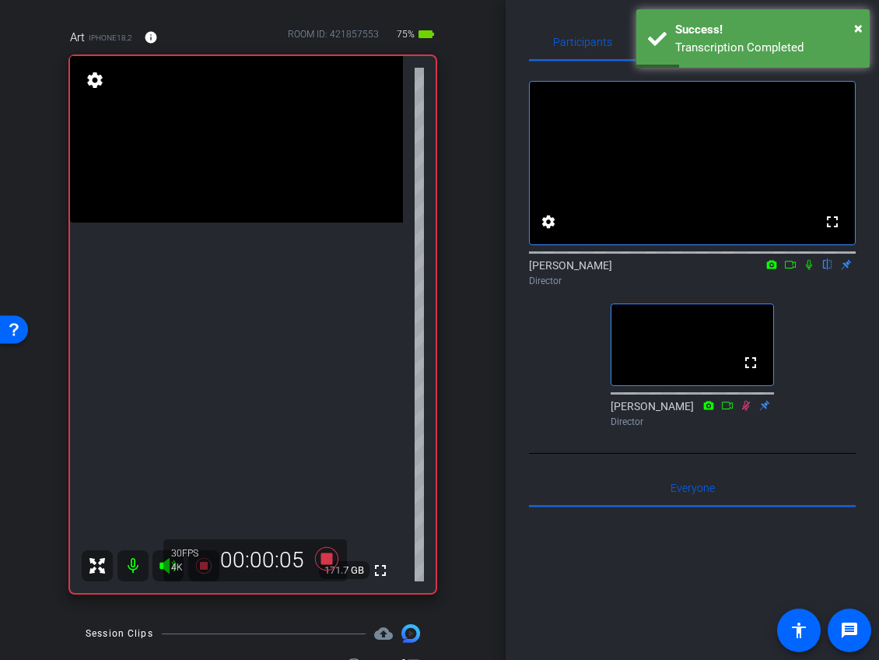
click at [811, 270] on icon at bounding box center [809, 264] width 12 height 11
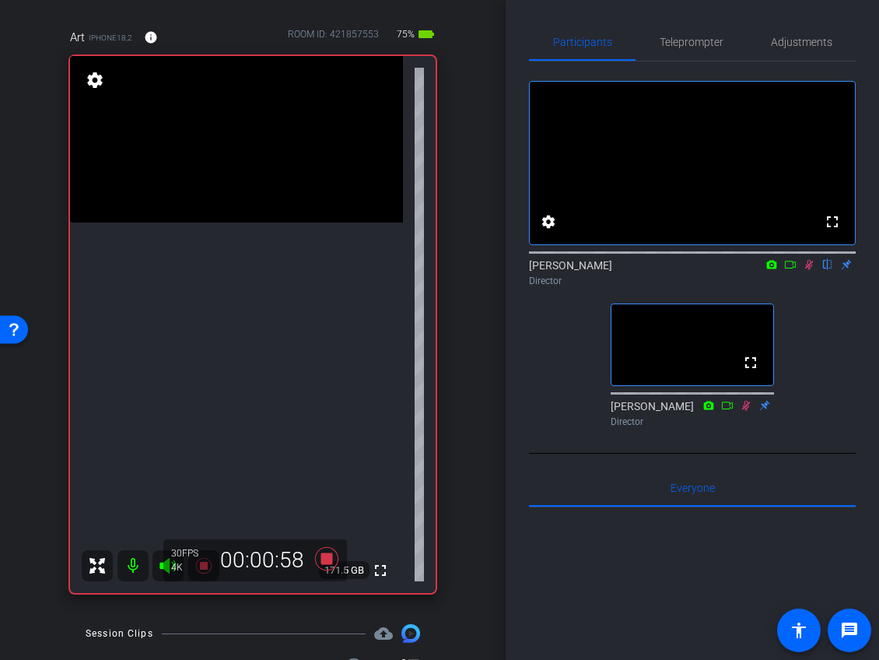
click at [809, 270] on icon at bounding box center [809, 264] width 12 height 11
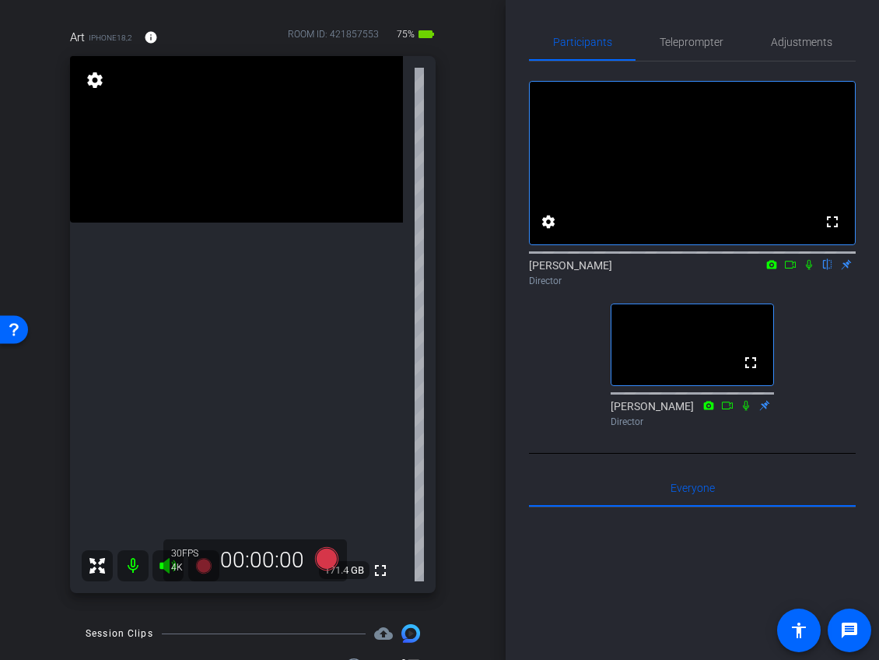
click at [810, 270] on icon at bounding box center [809, 265] width 6 height 10
click at [808, 270] on icon at bounding box center [809, 264] width 12 height 11
click at [809, 270] on icon at bounding box center [809, 264] width 12 height 11
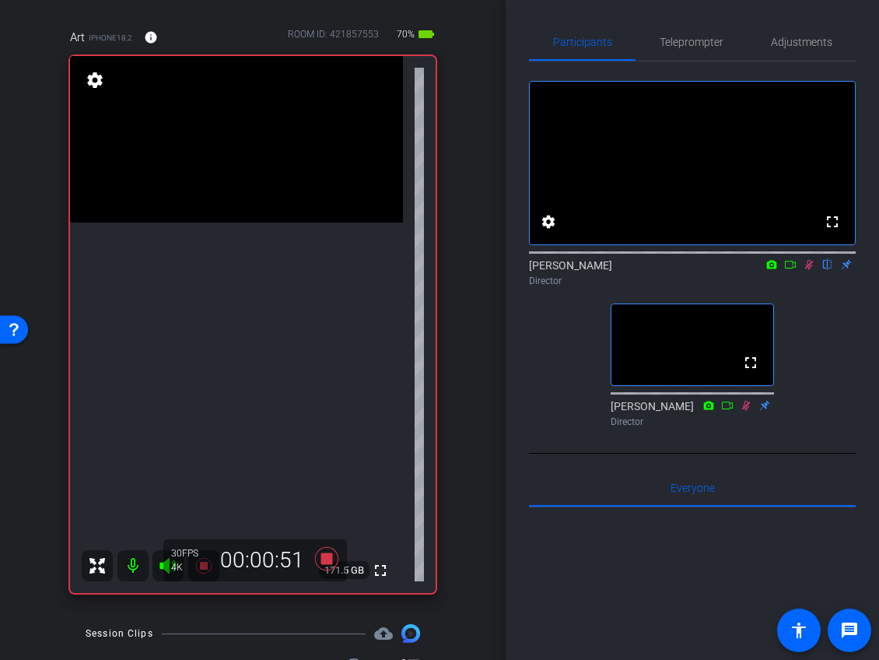
click at [808, 270] on icon at bounding box center [809, 264] width 12 height 11
click at [811, 270] on icon at bounding box center [809, 264] width 12 height 11
click at [809, 270] on icon at bounding box center [809, 264] width 12 height 11
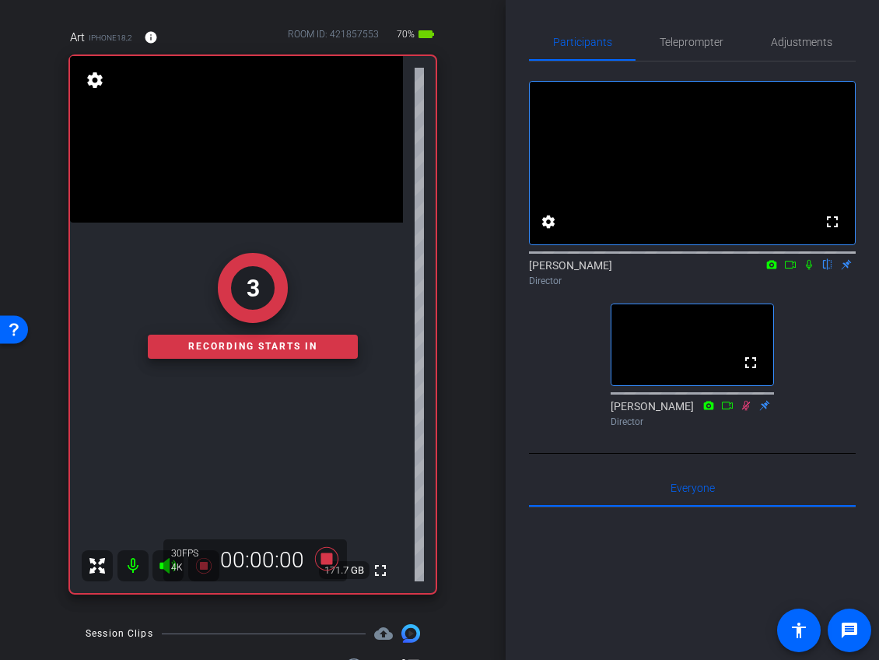
click at [812, 270] on icon at bounding box center [809, 265] width 6 height 10
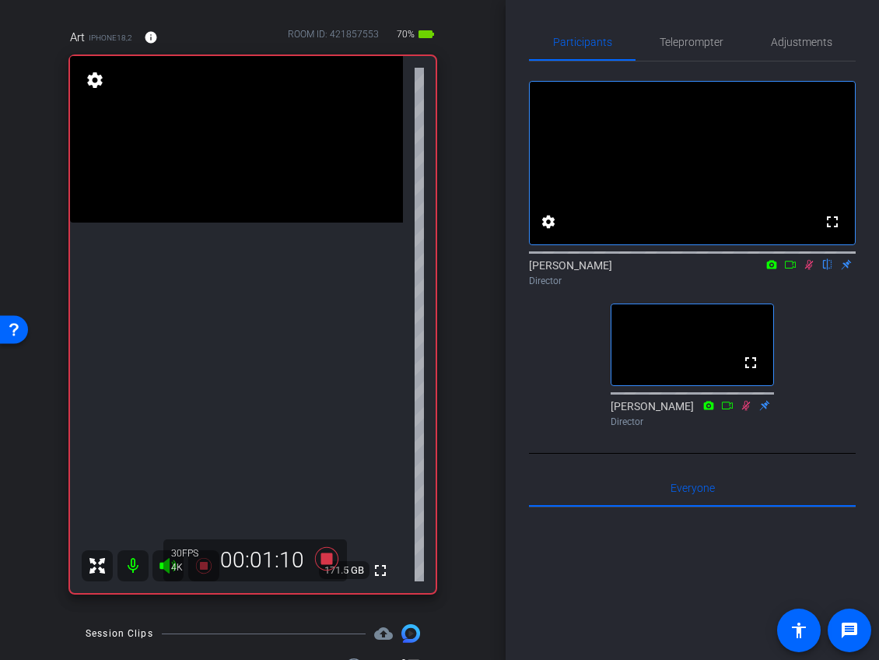
click at [812, 270] on icon at bounding box center [809, 264] width 12 height 11
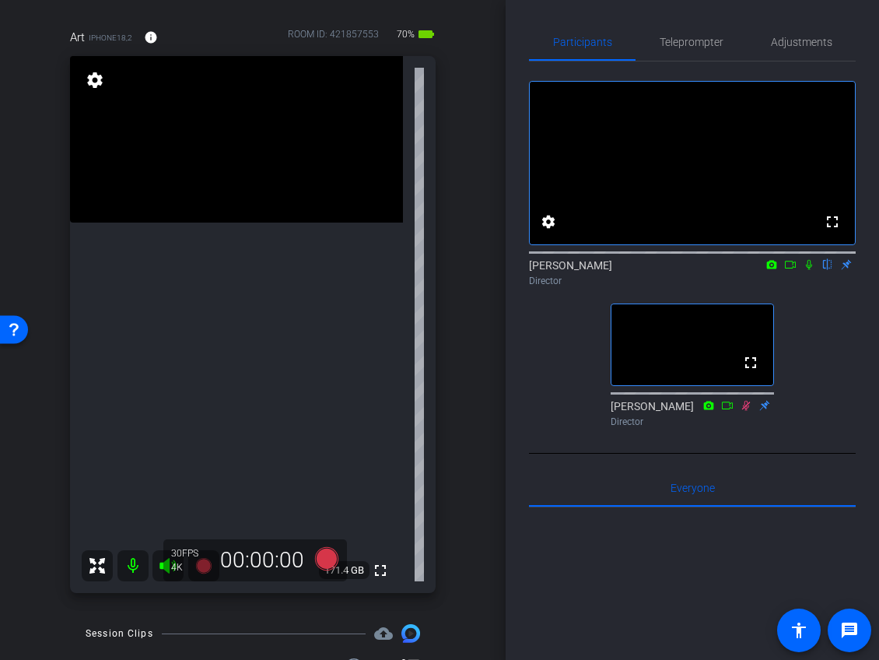
click at [826, 327] on div "fullscreen settings [PERSON_NAME] flip Director fullscreen [PERSON_NAME] Direct…" at bounding box center [692, 247] width 327 height 372
click at [809, 270] on icon at bounding box center [809, 264] width 12 height 11
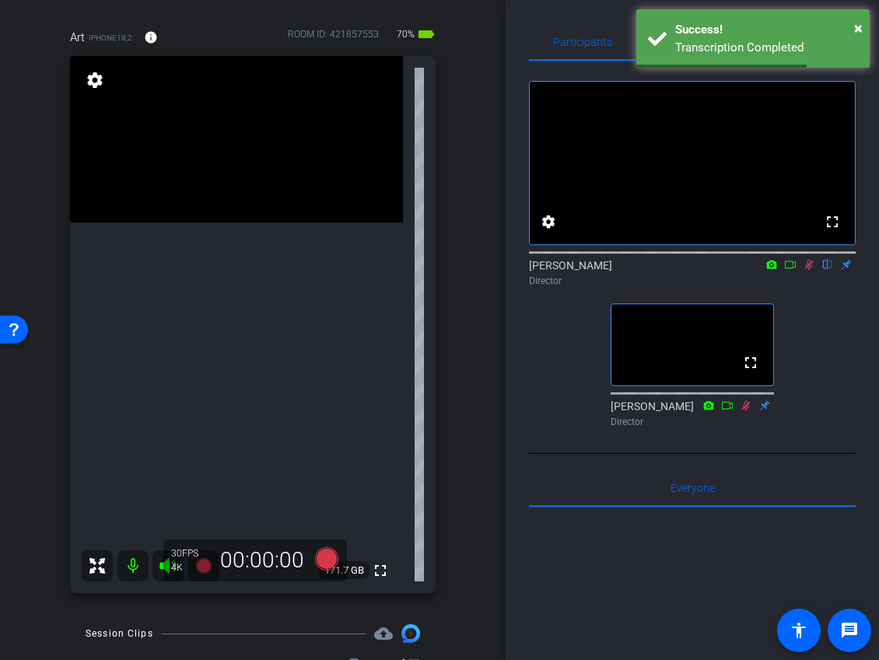
click at [810, 270] on icon at bounding box center [809, 264] width 12 height 11
click at [810, 270] on icon at bounding box center [809, 265] width 6 height 10
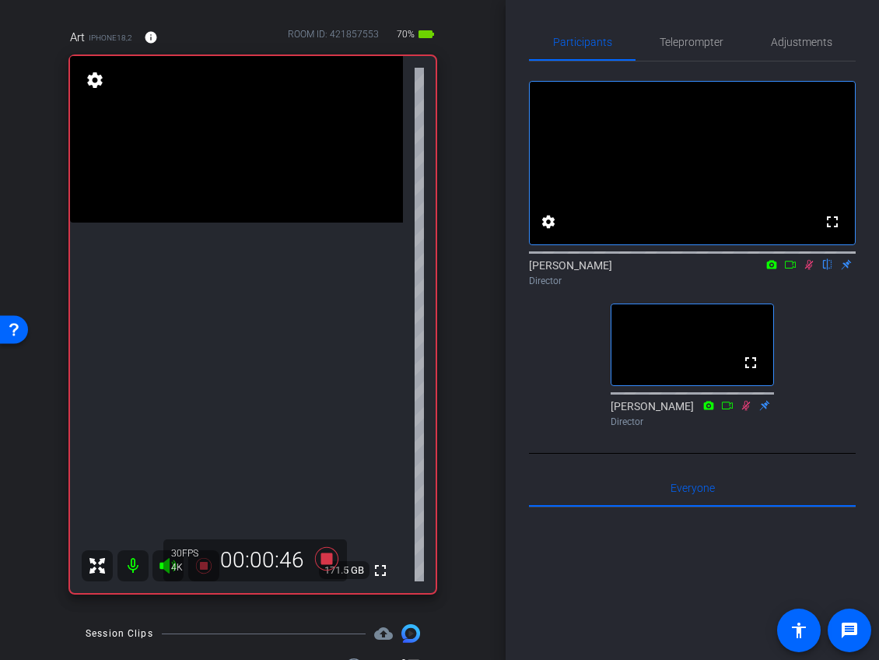
click at [806, 270] on icon at bounding box center [809, 264] width 12 height 11
click at [808, 270] on icon at bounding box center [809, 264] width 12 height 11
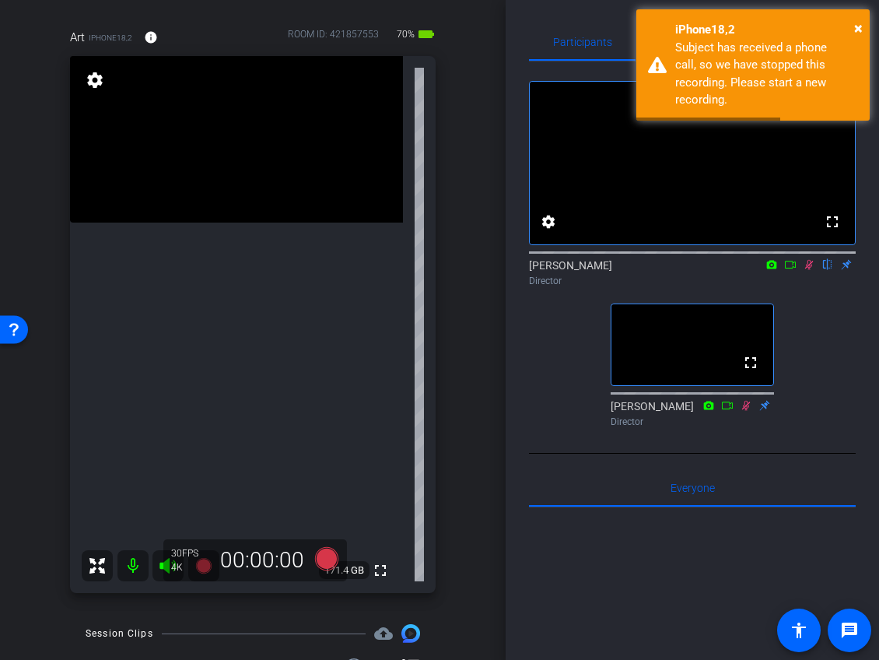
scroll to position [0, 0]
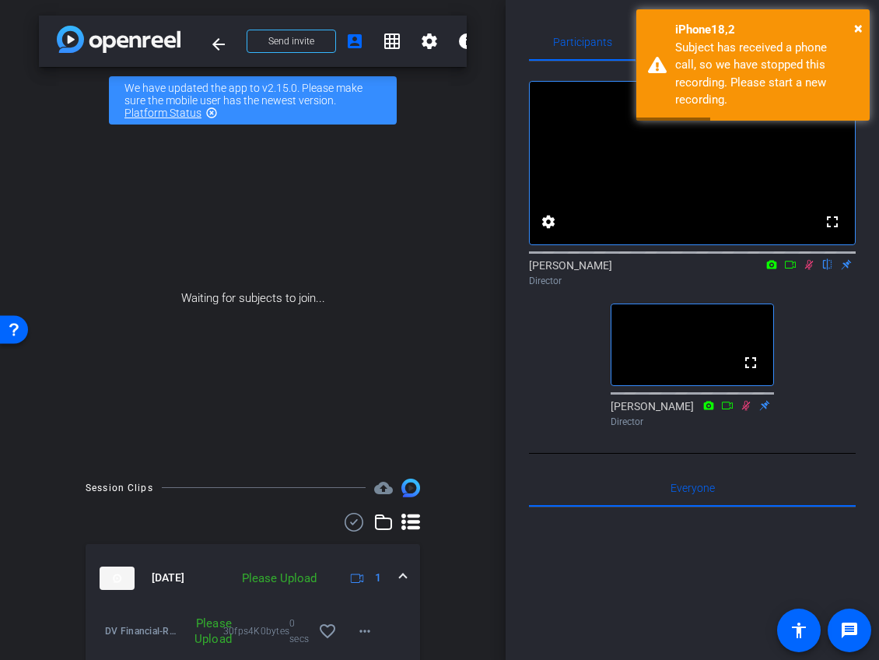
click at [815, 270] on icon at bounding box center [809, 264] width 12 height 11
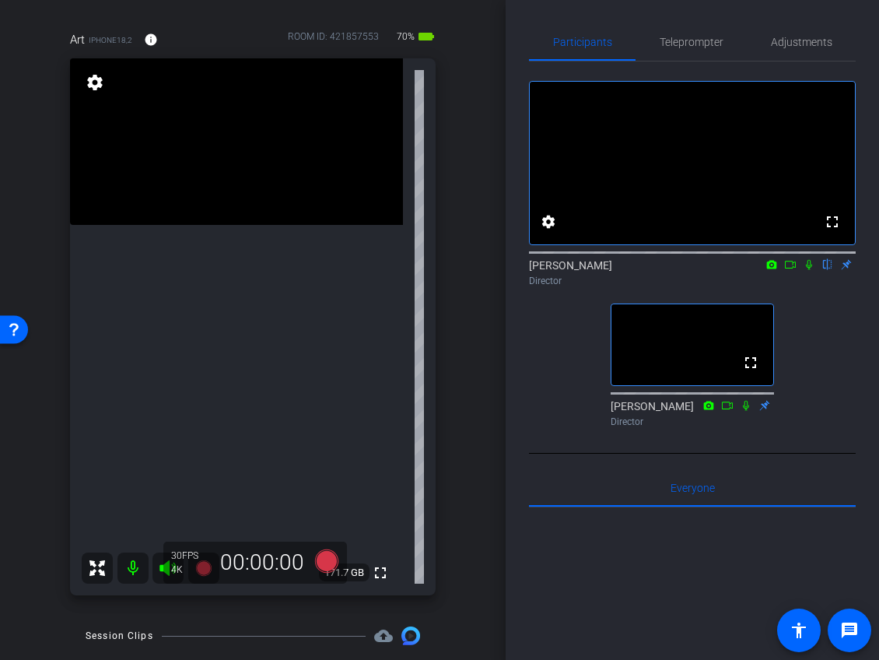
scroll to position [127, 0]
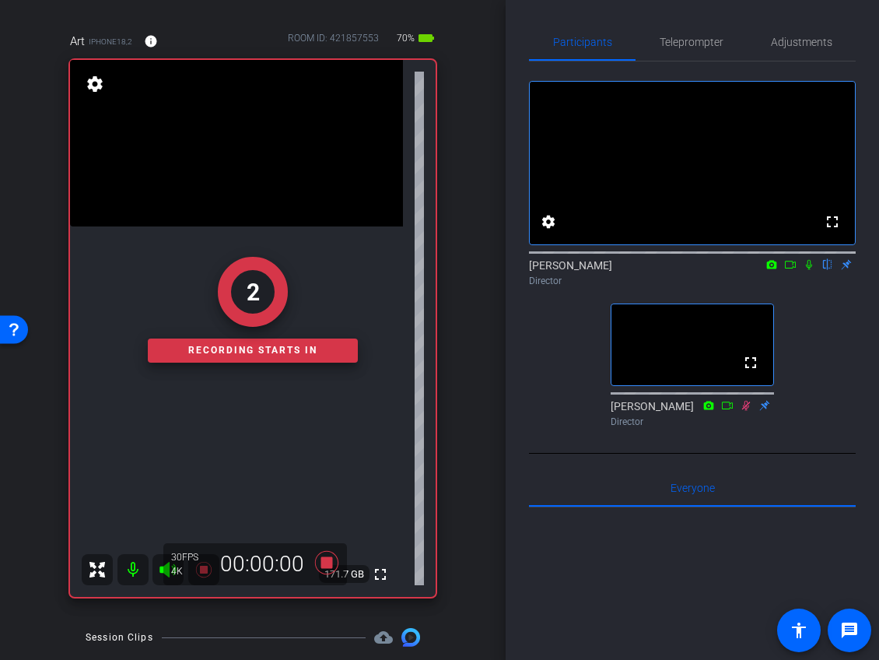
click at [810, 270] on icon at bounding box center [809, 265] width 6 height 10
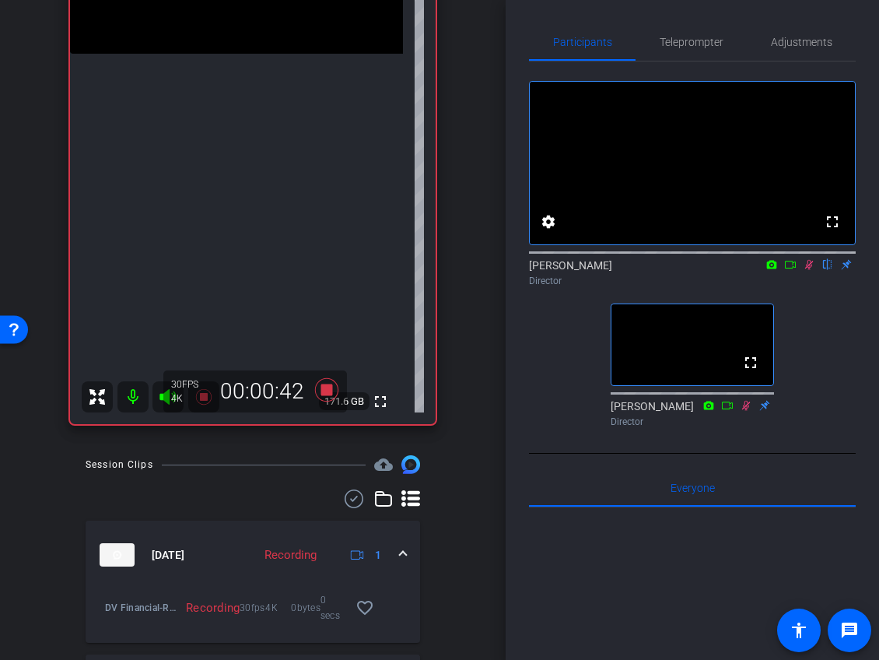
scroll to position [317, 0]
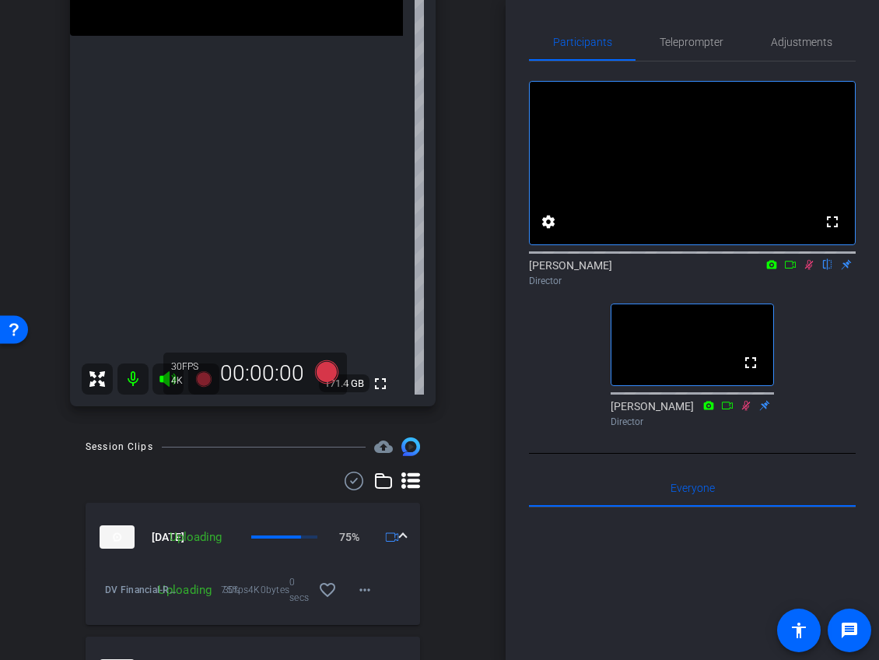
click at [808, 270] on icon at bounding box center [809, 264] width 12 height 11
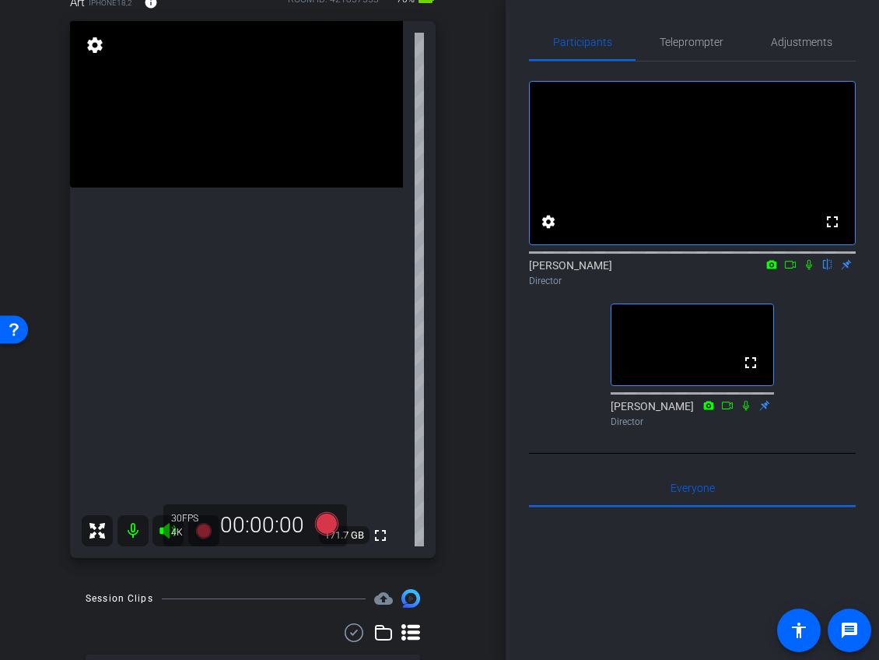
scroll to position [167, 0]
